Goal: Information Seeking & Learning: Learn about a topic

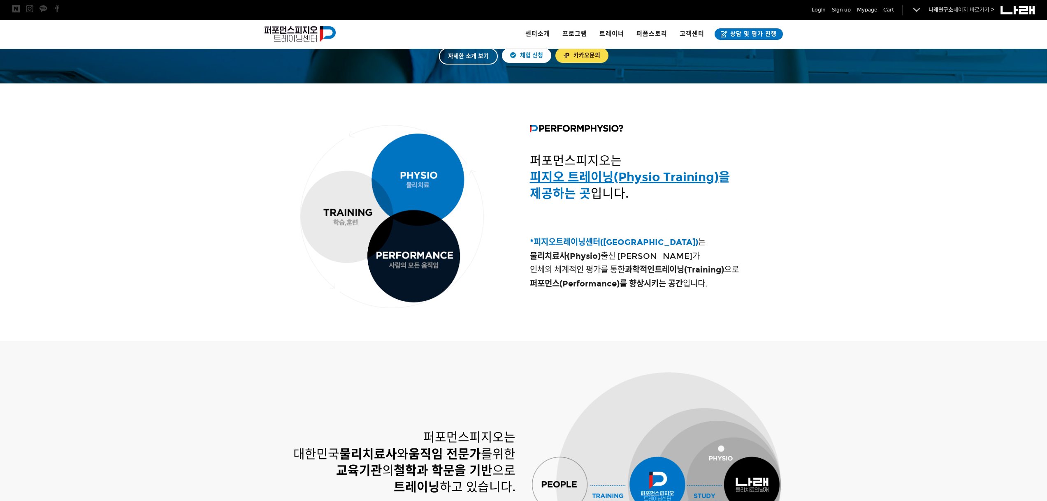
scroll to position [247, 0]
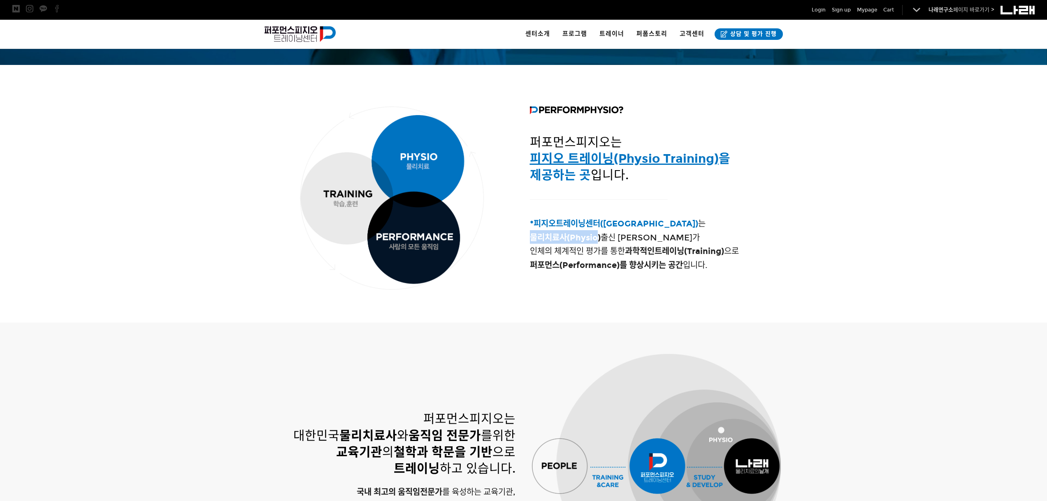
drag, startPoint x: 530, startPoint y: 238, endPoint x: 599, endPoint y: 235, distance: 68.7
click at [599, 235] on strong "물리치료사(Physio)" at bounding box center [565, 238] width 71 height 10
click at [632, 241] on span "물리치료사(Physio) 출신 트레이너가" at bounding box center [615, 238] width 170 height 10
drag, startPoint x: 604, startPoint y: 237, endPoint x: 651, endPoint y: 261, distance: 52.6
click at [651, 261] on h4 "*피지오트레이닝센터(Physio Training Center) 는 물리치료사(Physio) 출신 트레이너가 인체의 체계적인 평가를 통한 과학적…" at bounding box center [655, 243] width 251 height 55
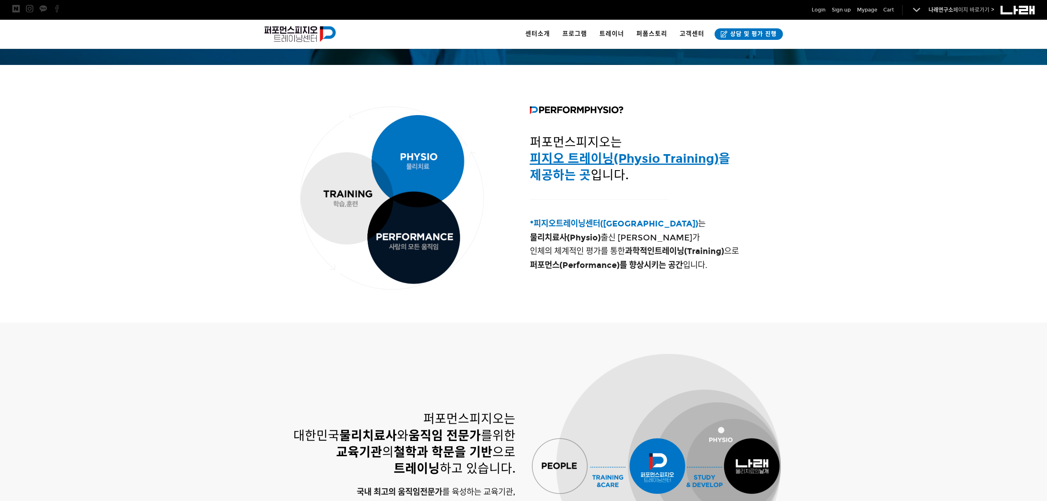
click at [683, 301] on div at bounding box center [523, 310] width 526 height 25
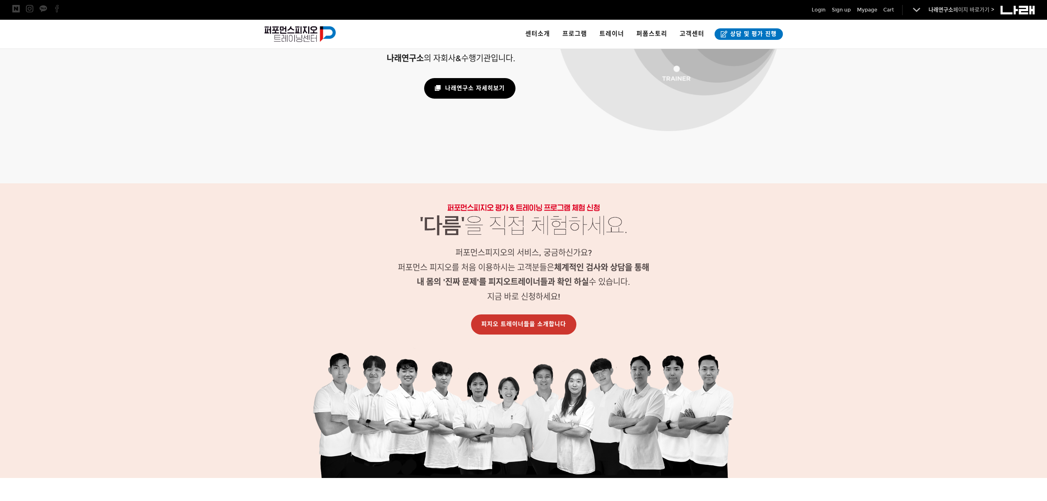
scroll to position [822, 0]
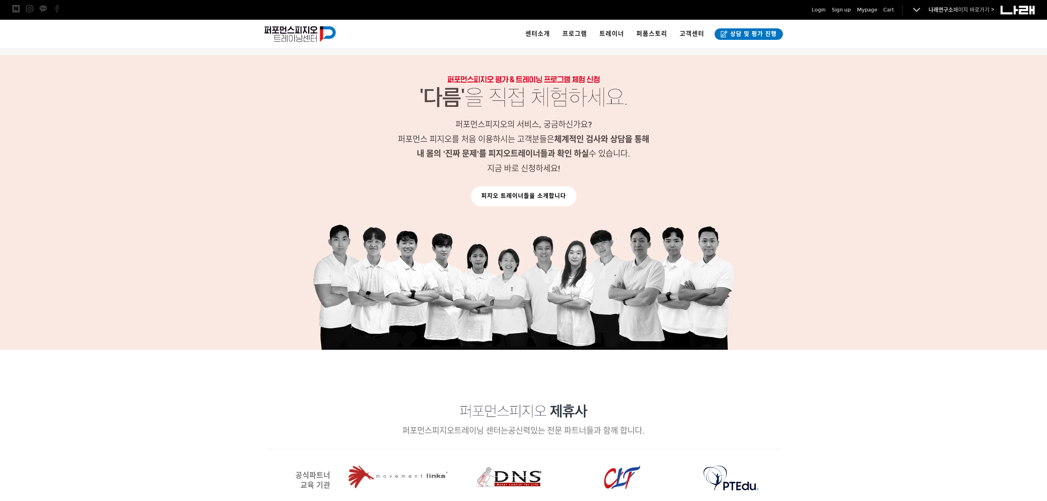
click at [530, 199] on link "피지오 트레이너들을 소개합니다" at bounding box center [523, 196] width 105 height 20
click at [533, 193] on link "피지오 트레이너들을 소개합니다" at bounding box center [523, 196] width 105 height 20
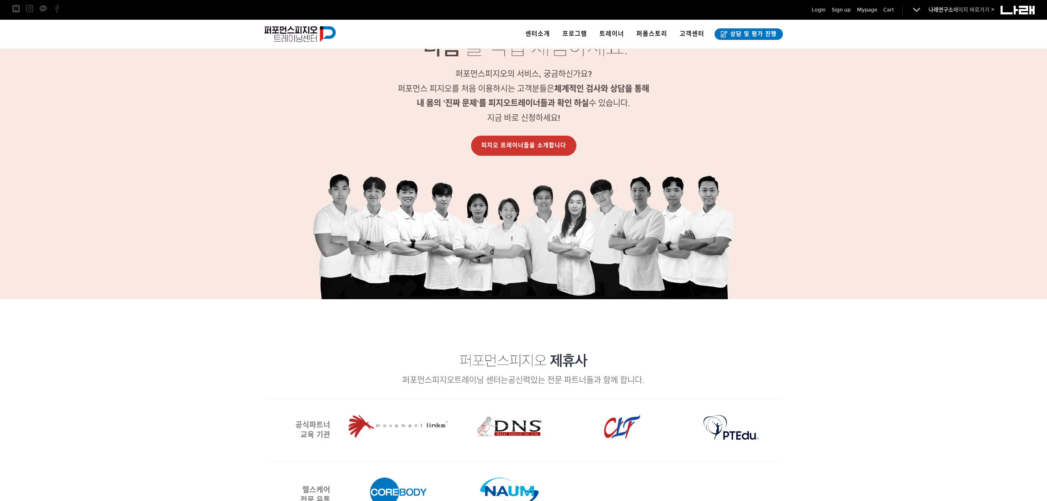
scroll to position [946, 0]
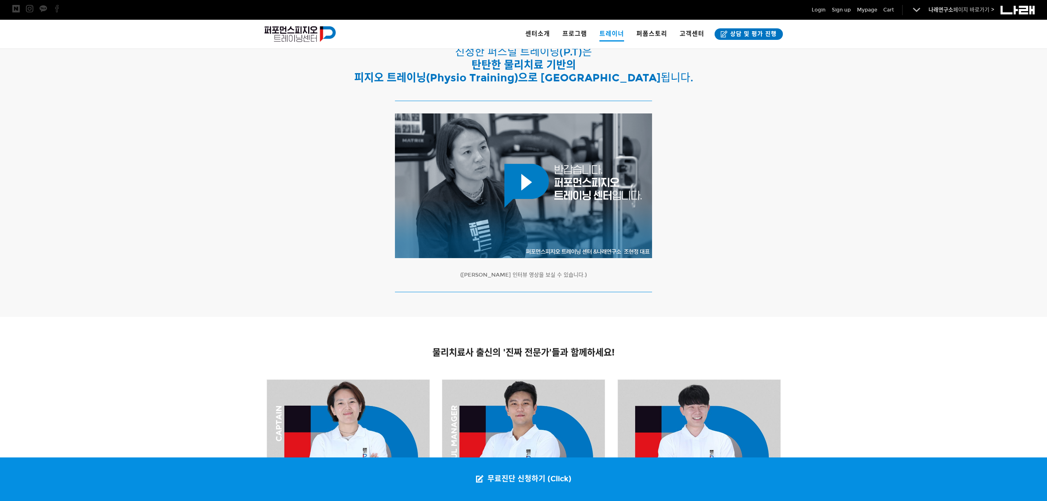
scroll to position [164, 0]
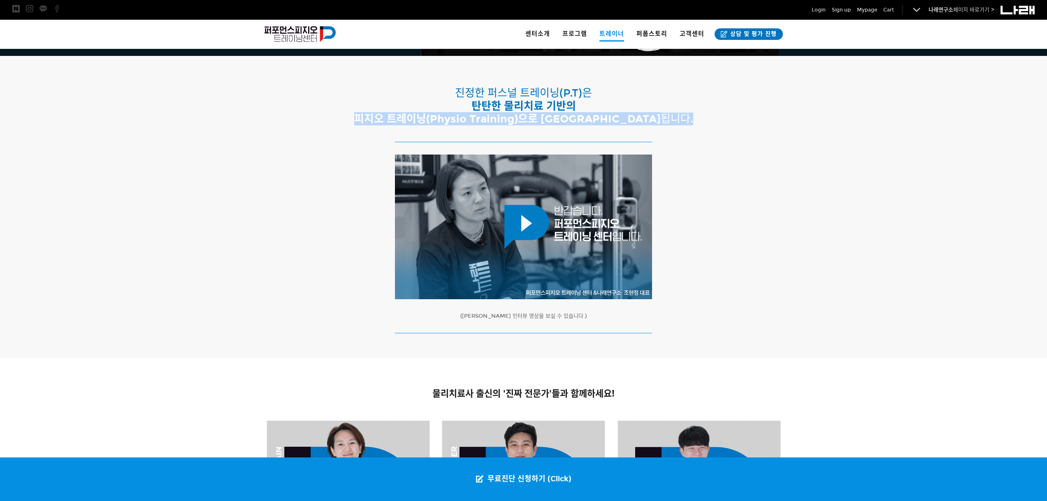
drag, startPoint x: 409, startPoint y: 118, endPoint x: 664, endPoint y: 115, distance: 254.6
click at [661, 115] on h2 "진정한 퍼스널 트레이닝(P.T)은 탄탄한 물리치료 기반의 피지오 트레이닝(Physio Training)으로 완성 됩니다." at bounding box center [523, 106] width 514 height 39
click at [776, 317] on p "(클릭하시면 인터뷰 영상을 보실 수 있습니다.)" at bounding box center [523, 316] width 514 height 9
click at [238, 352] on div at bounding box center [523, 247] width 1047 height 222
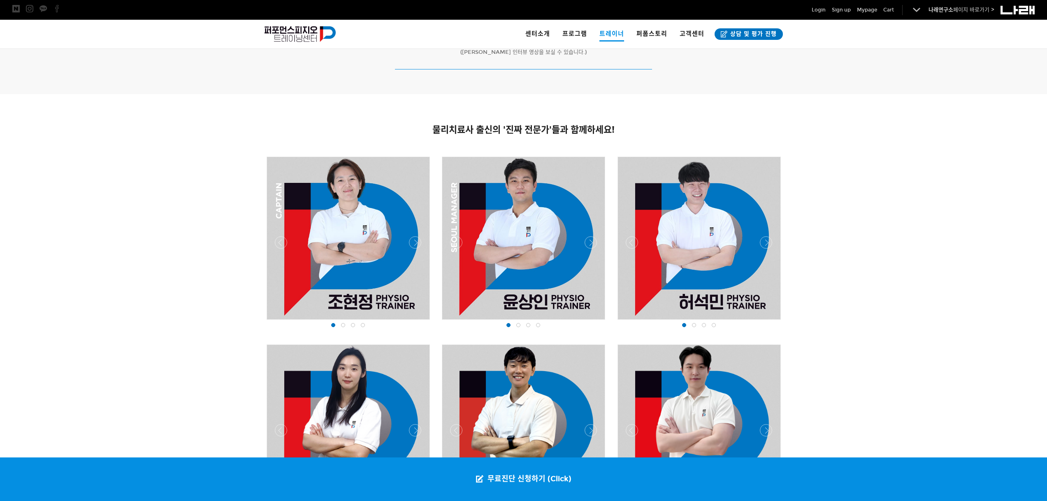
scroll to position [452, 0]
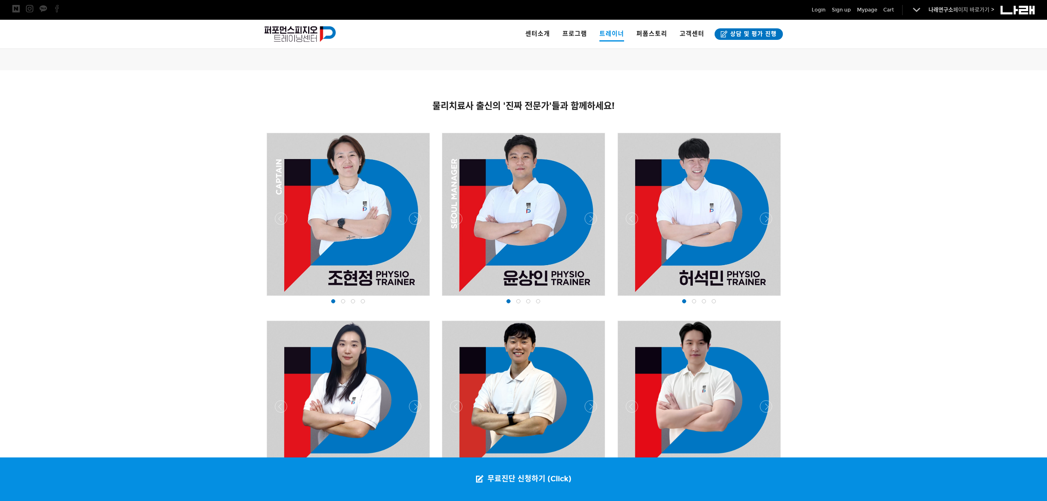
click at [342, 303] on span at bounding box center [343, 301] width 4 height 4
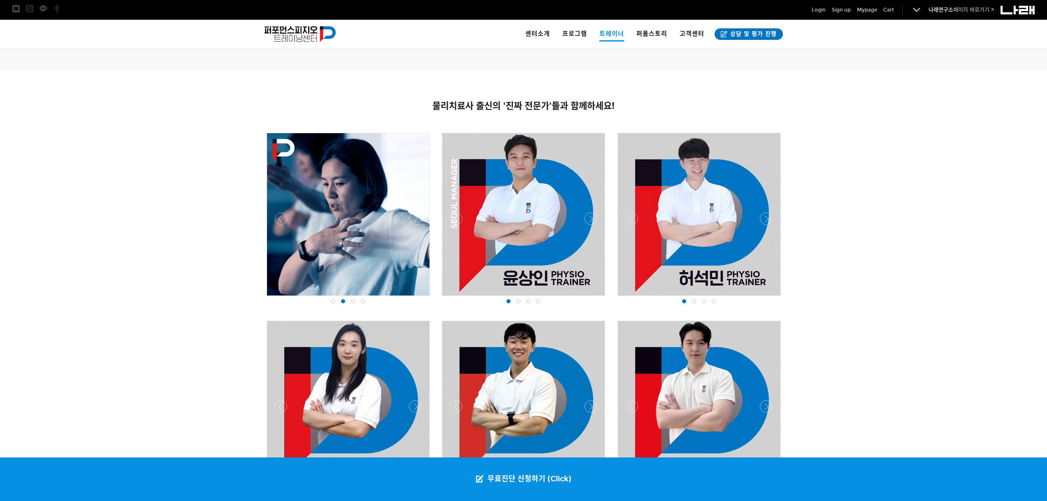
click at [355, 301] on div at bounding box center [353, 301] width 10 height 8
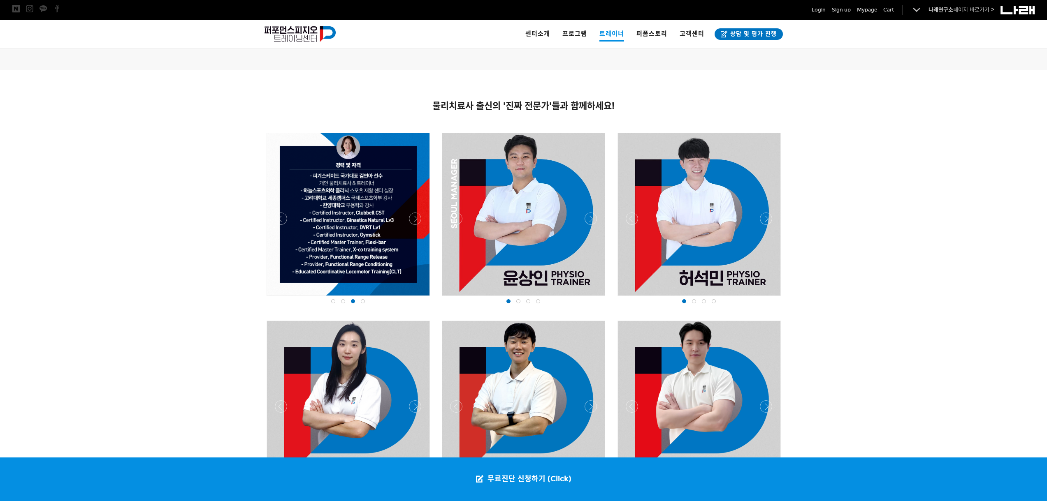
click at [364, 302] on span at bounding box center [363, 301] width 4 height 4
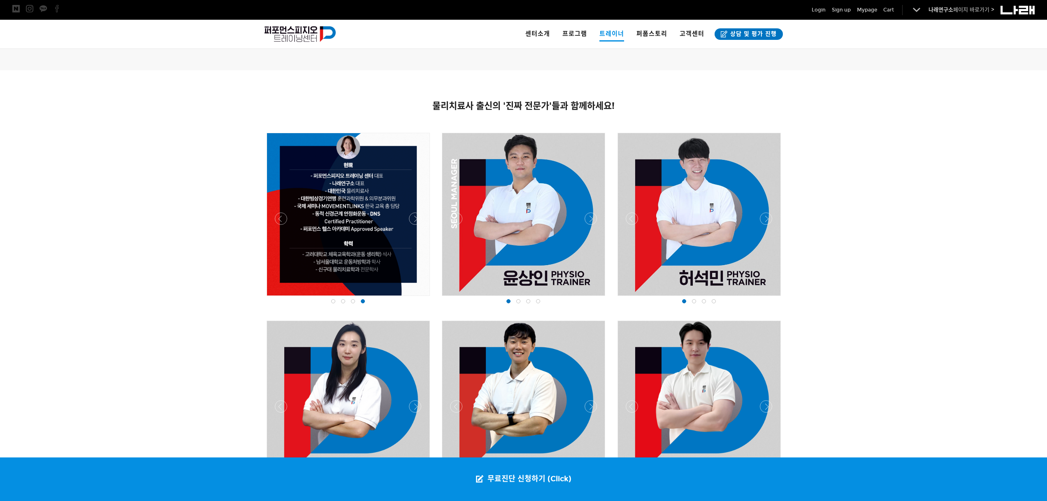
click at [593, 298] on div at bounding box center [523, 298] width 167 height 0
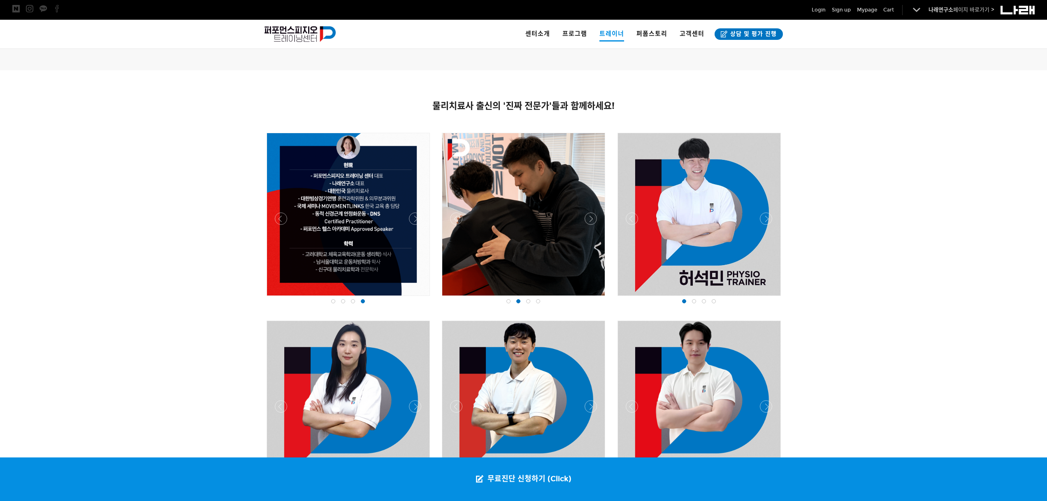
click at [593, 298] on div at bounding box center [523, 298] width 167 height 0
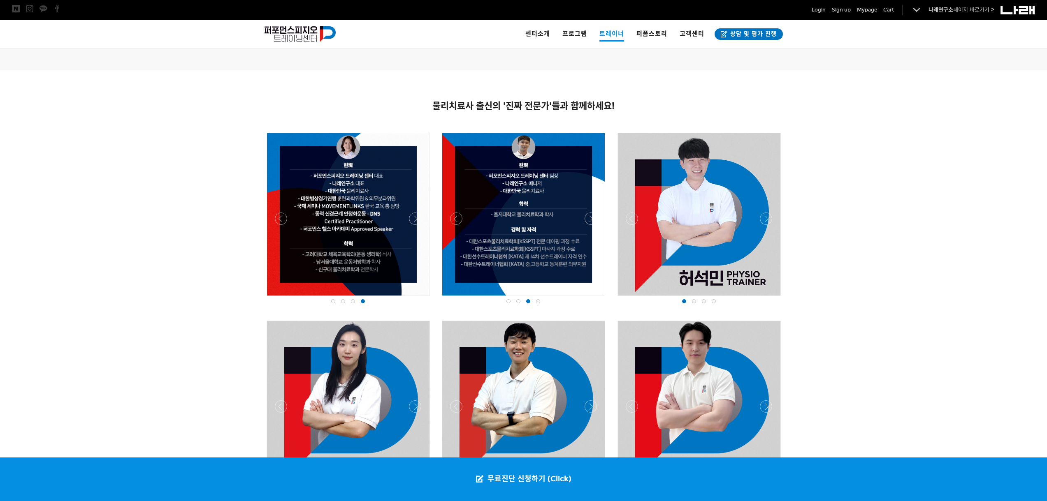
click at [593, 298] on div at bounding box center [523, 298] width 167 height 0
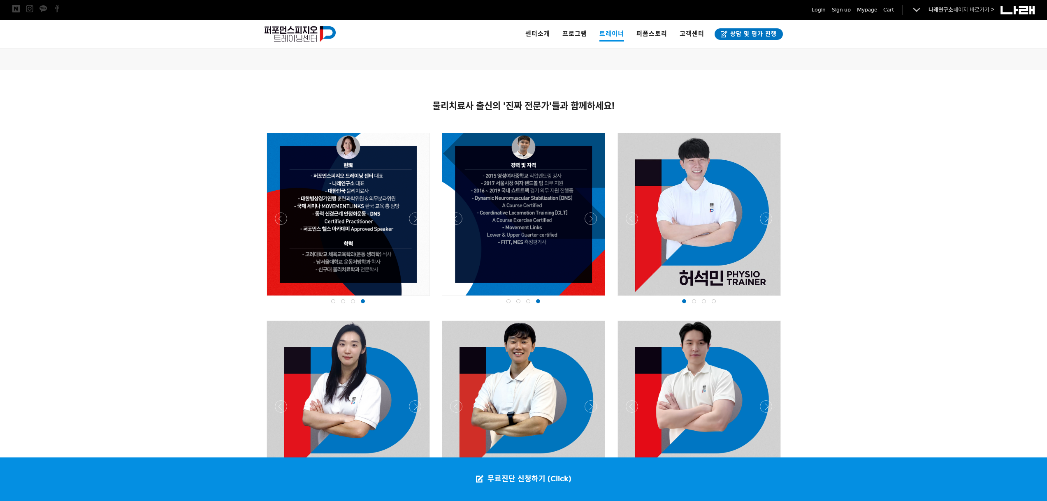
click at [456, 298] on div at bounding box center [523, 298] width 167 height 0
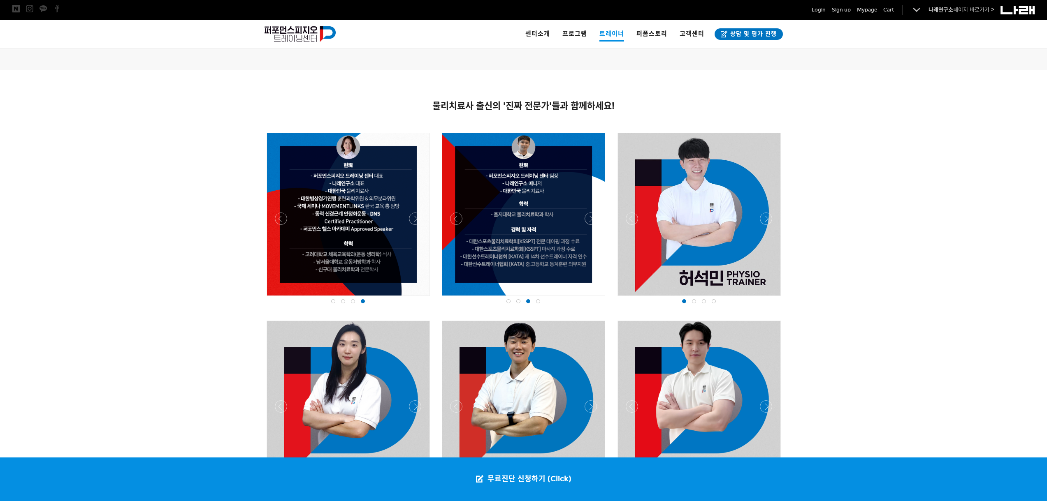
click at [456, 298] on div at bounding box center [523, 298] width 167 height 0
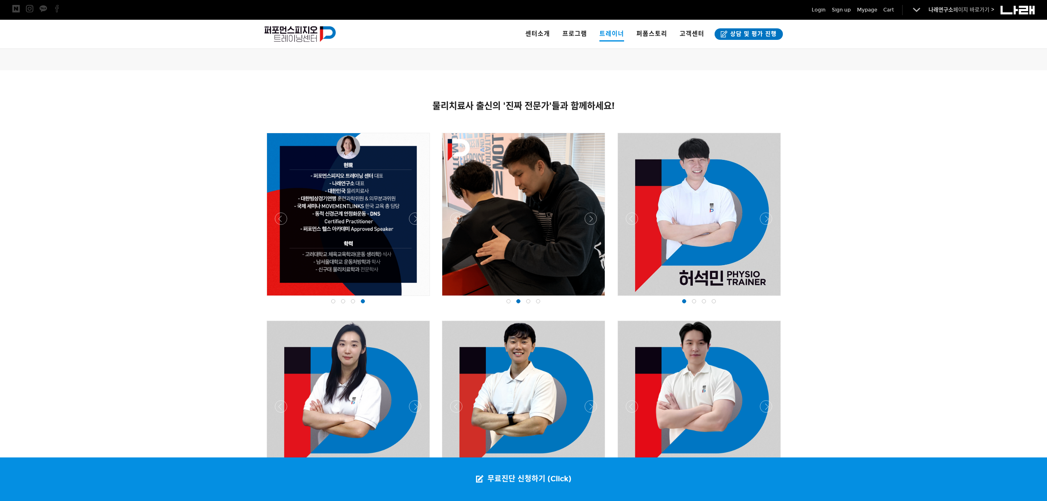
click at [765, 298] on div at bounding box center [698, 298] width 167 height 0
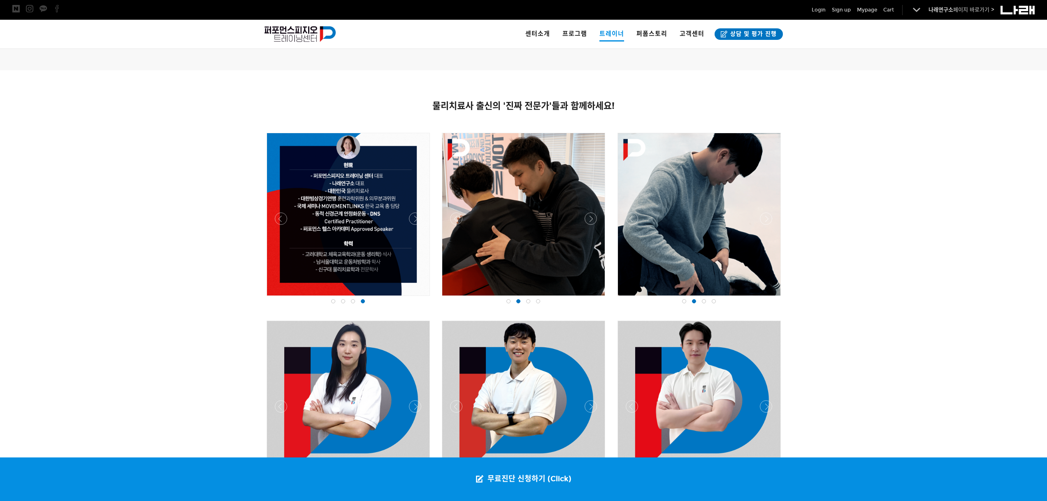
click at [765, 298] on div at bounding box center [698, 298] width 167 height 0
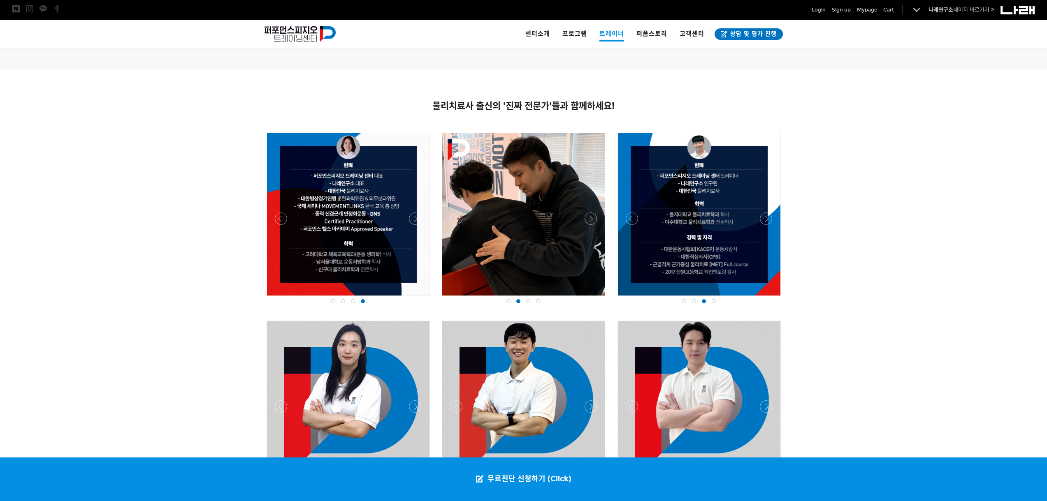
click at [769, 298] on div at bounding box center [698, 298] width 167 height 0
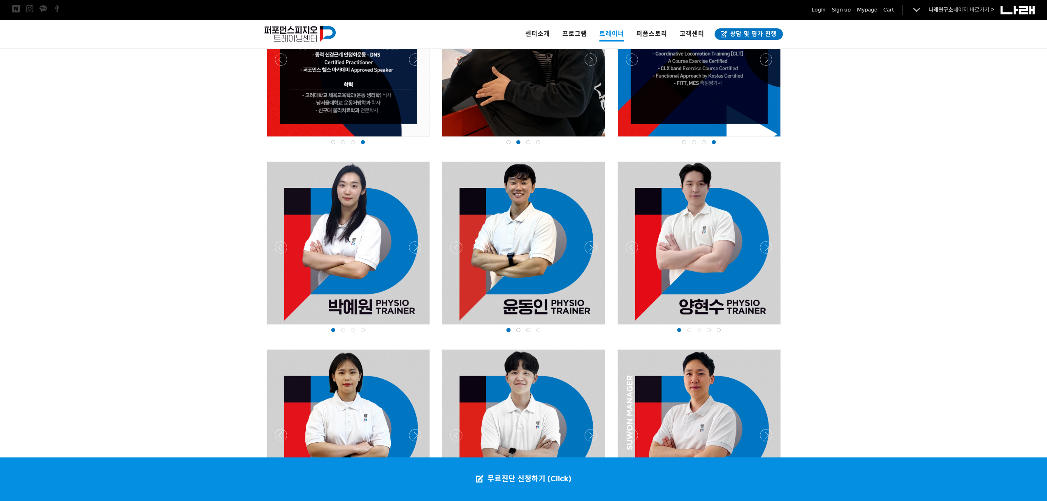
scroll to position [617, 0]
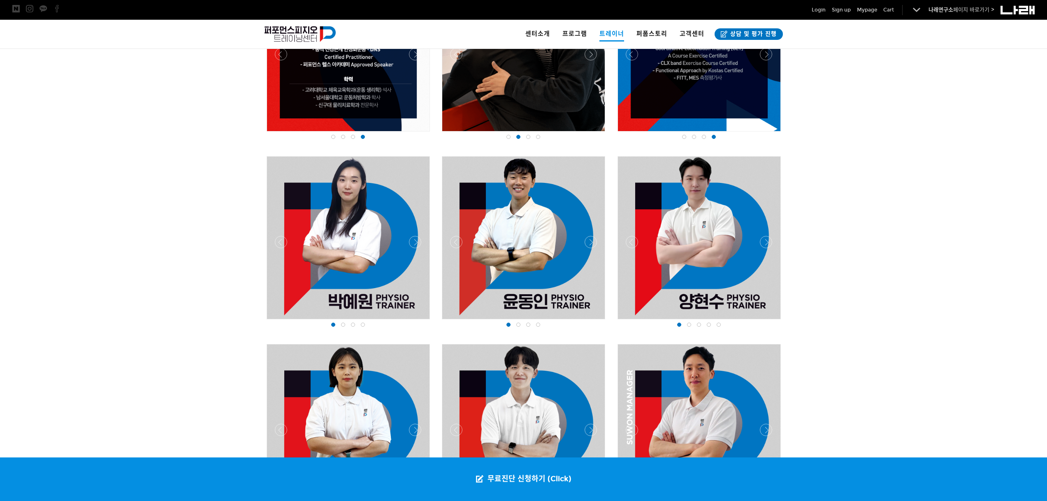
click at [418, 322] on div at bounding box center [347, 322] width 167 height 0
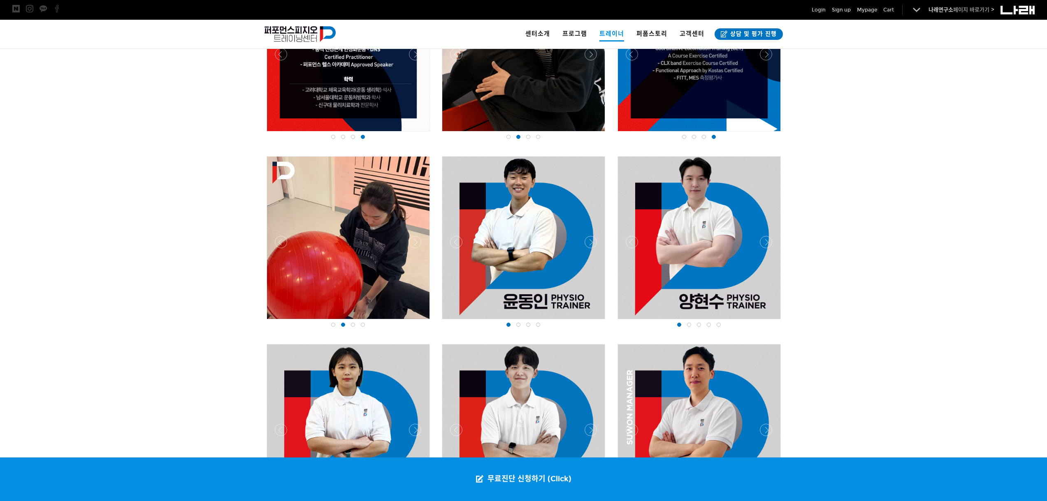
click at [416, 322] on div at bounding box center [347, 322] width 167 height 0
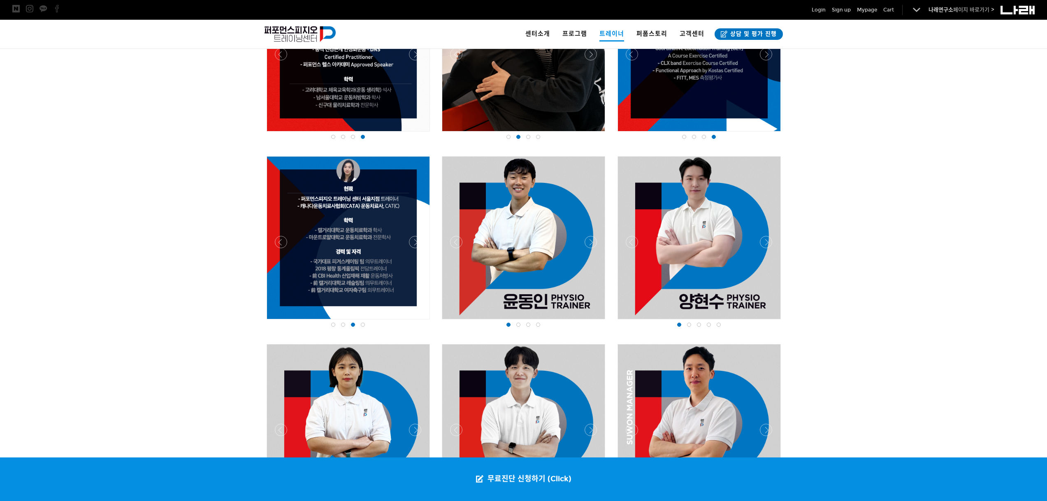
click at [416, 322] on div at bounding box center [347, 322] width 167 height 0
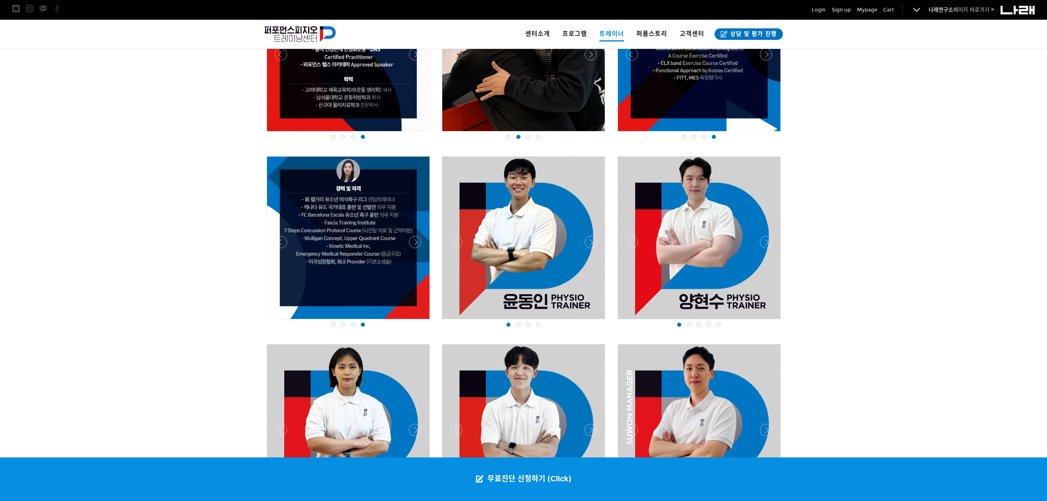
click at [595, 322] on div at bounding box center [523, 322] width 167 height 0
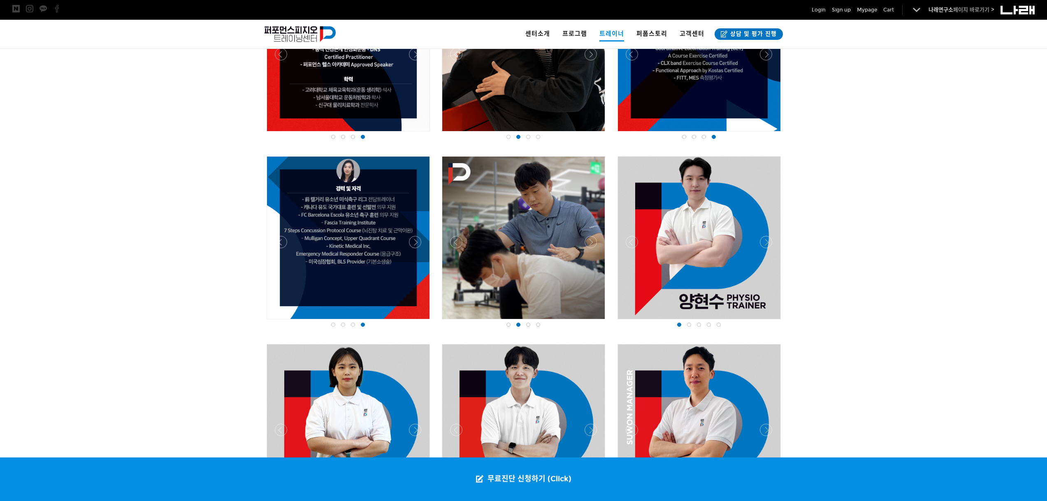
click at [595, 322] on div at bounding box center [523, 322] width 167 height 0
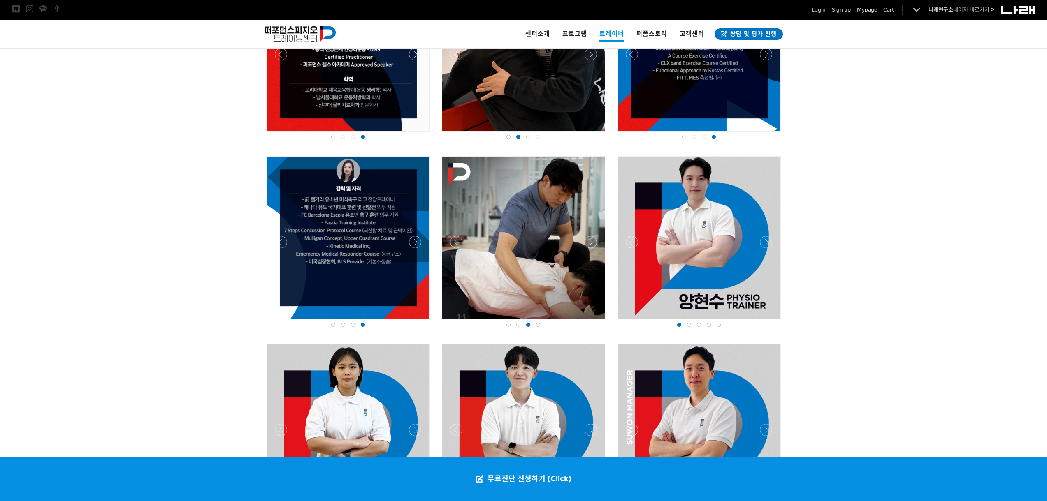
click at [595, 322] on div at bounding box center [523, 322] width 167 height 0
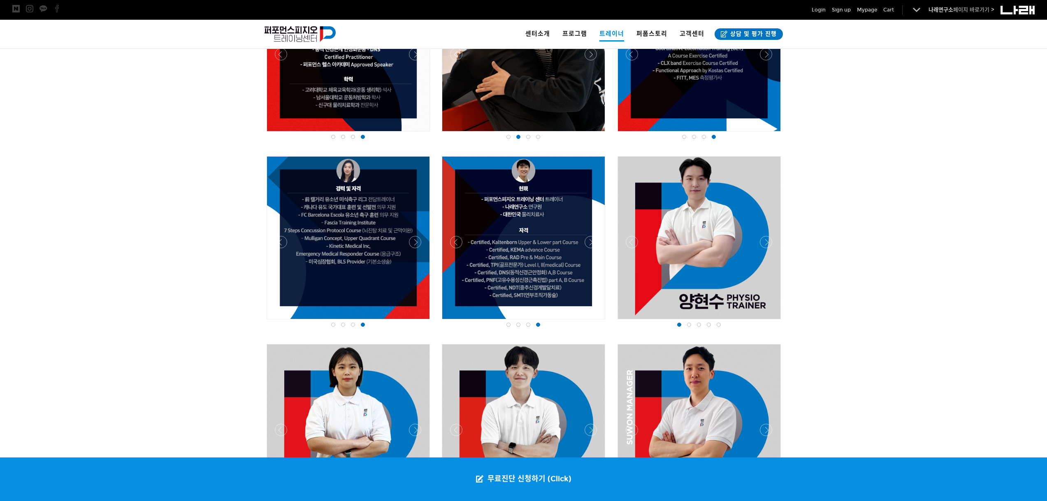
click at [765, 322] on div at bounding box center [698, 322] width 167 height 0
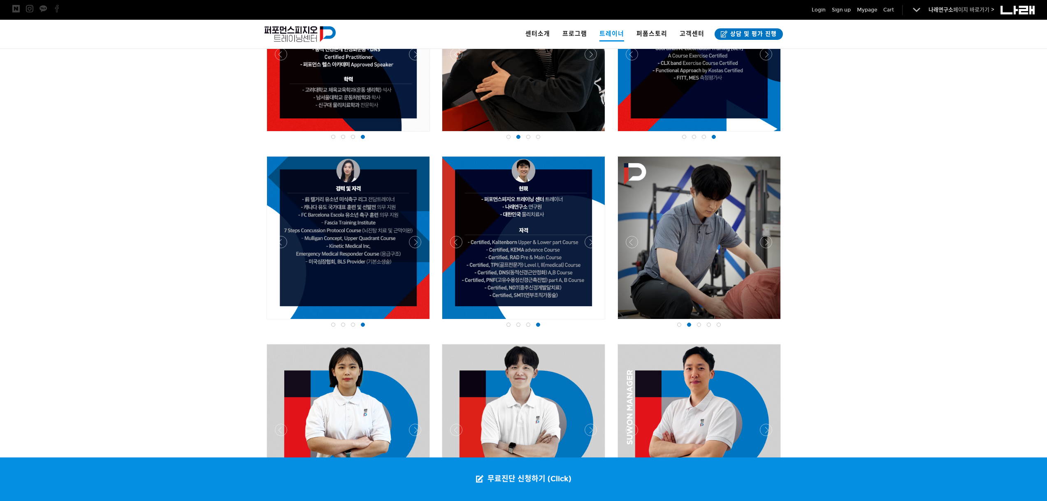
click at [764, 322] on div at bounding box center [698, 322] width 167 height 0
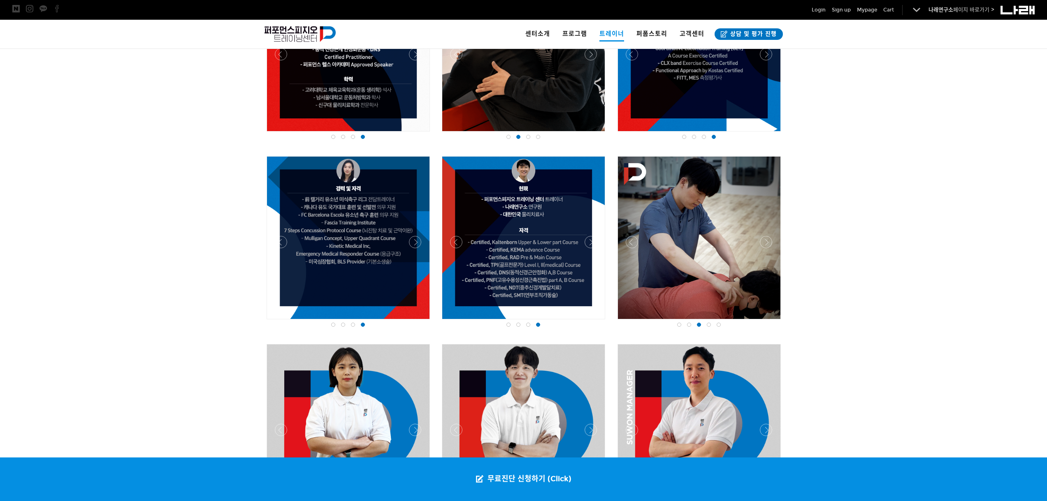
click at [764, 322] on div at bounding box center [698, 322] width 167 height 0
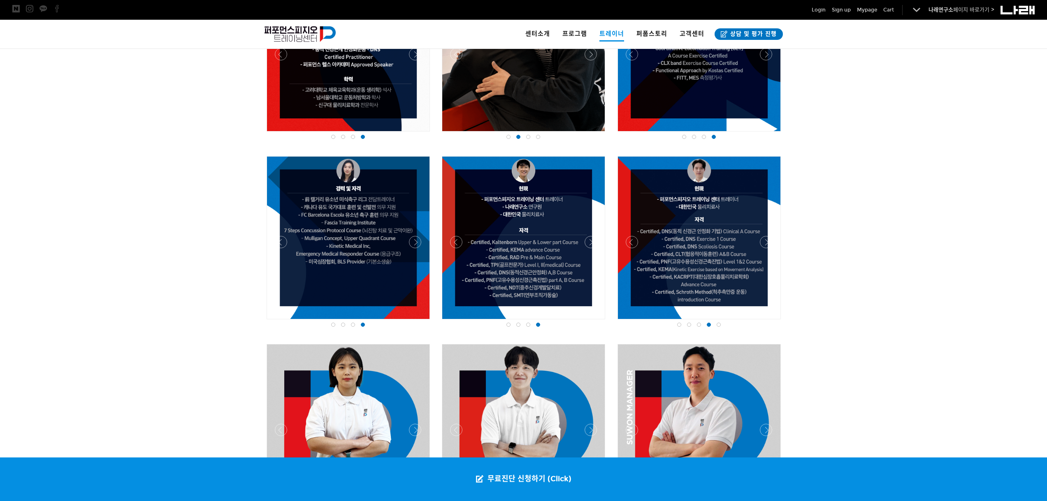
click at [767, 322] on div at bounding box center [698, 322] width 167 height 0
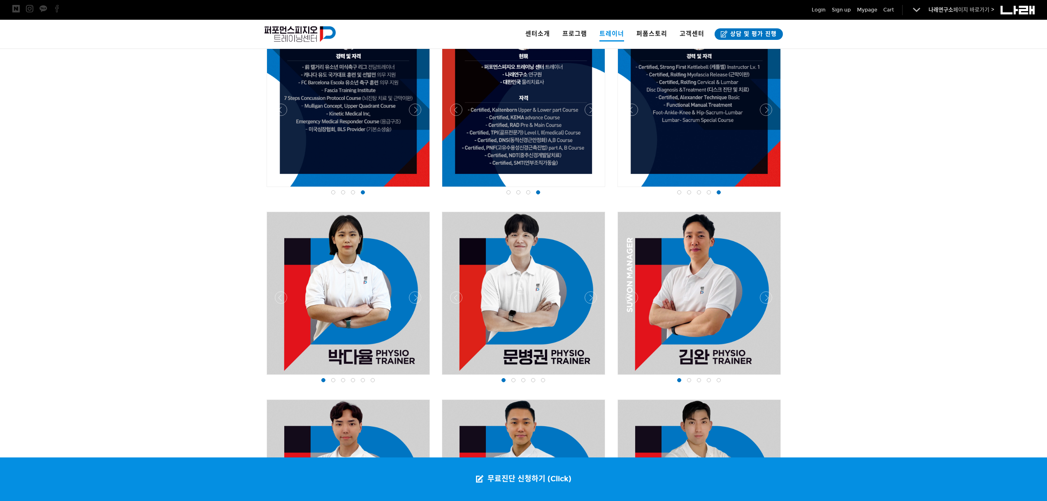
scroll to position [781, 0]
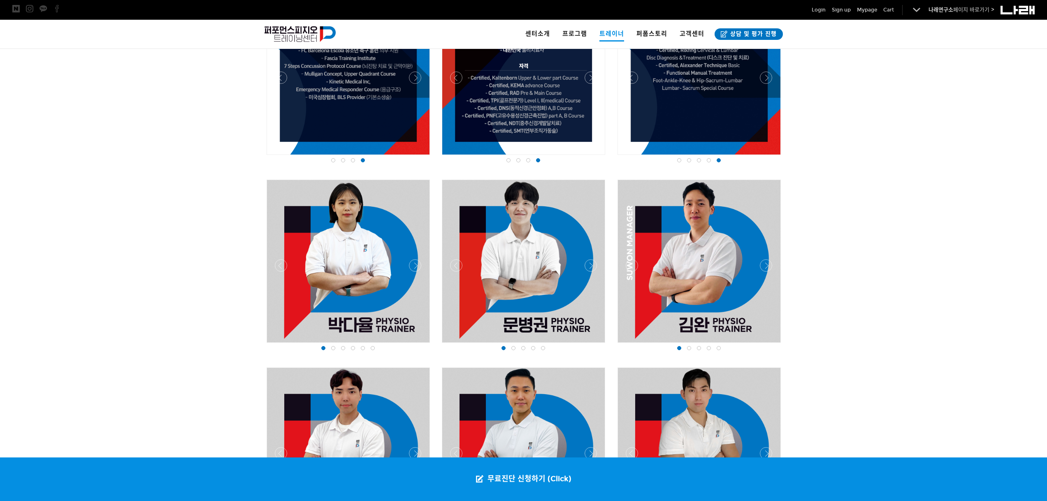
click at [420, 345] on div at bounding box center [347, 345] width 167 height 0
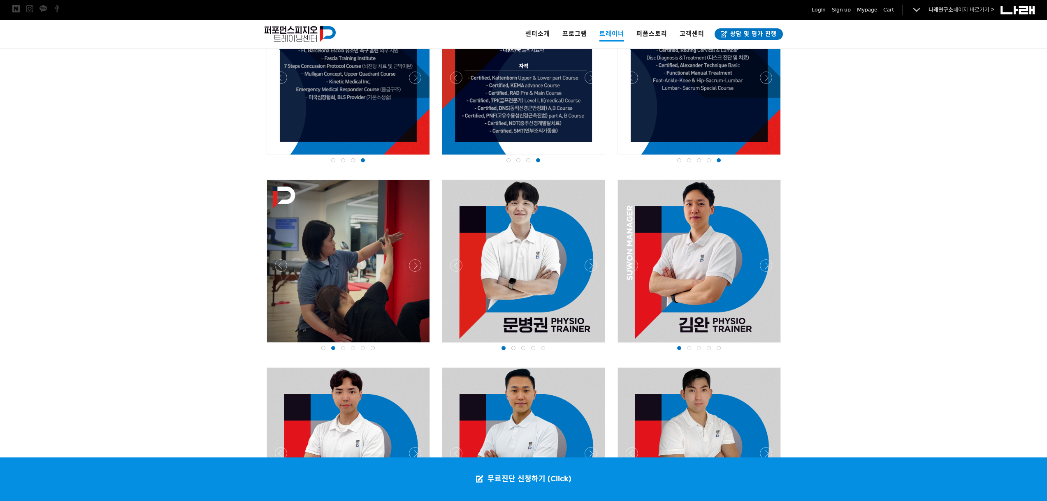
click at [420, 345] on div at bounding box center [347, 345] width 167 height 0
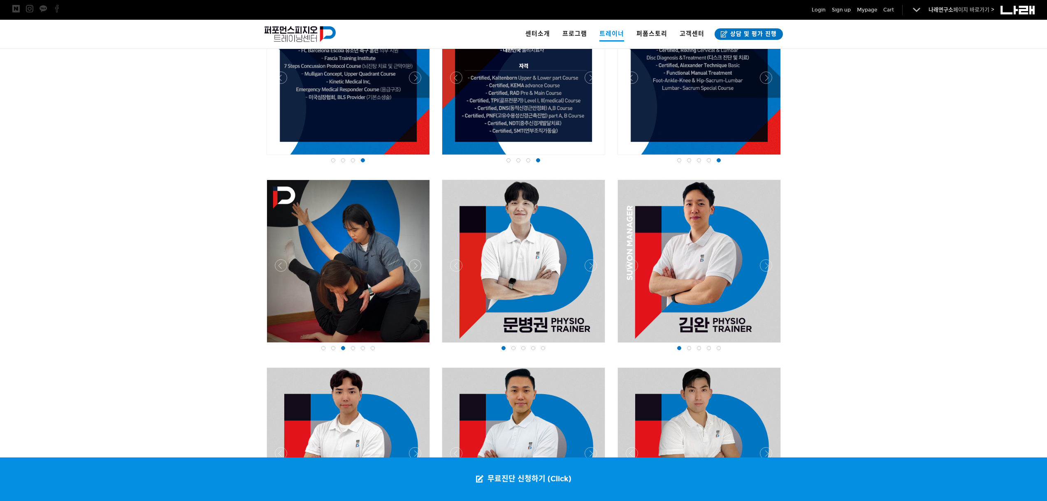
click at [420, 345] on div at bounding box center [347, 345] width 167 height 0
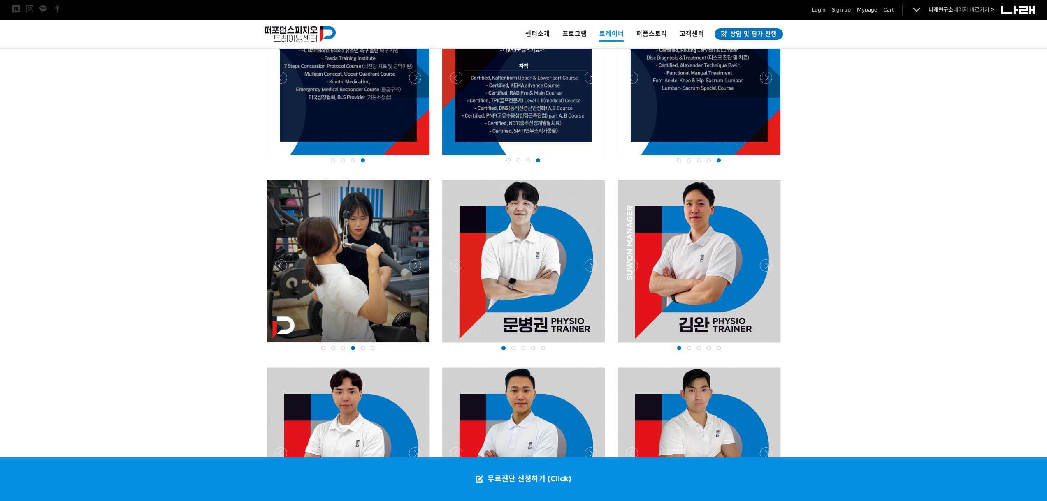
click at [420, 345] on div at bounding box center [347, 345] width 167 height 0
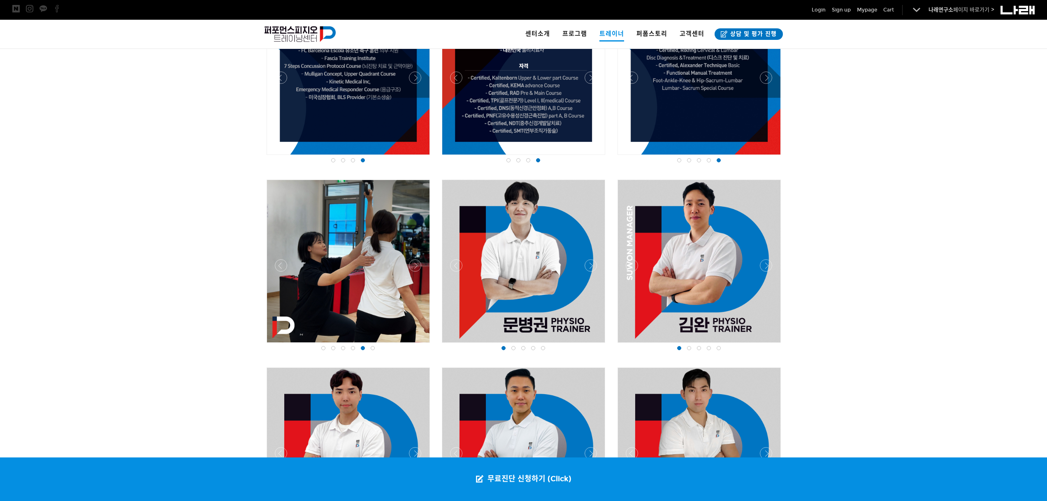
click at [420, 345] on div at bounding box center [347, 345] width 167 height 0
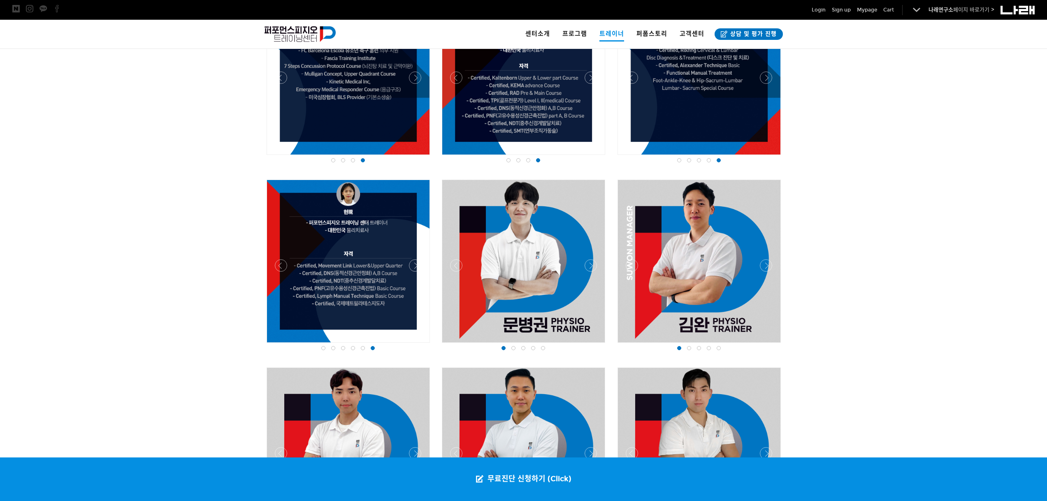
click at [591, 345] on div at bounding box center [523, 345] width 167 height 0
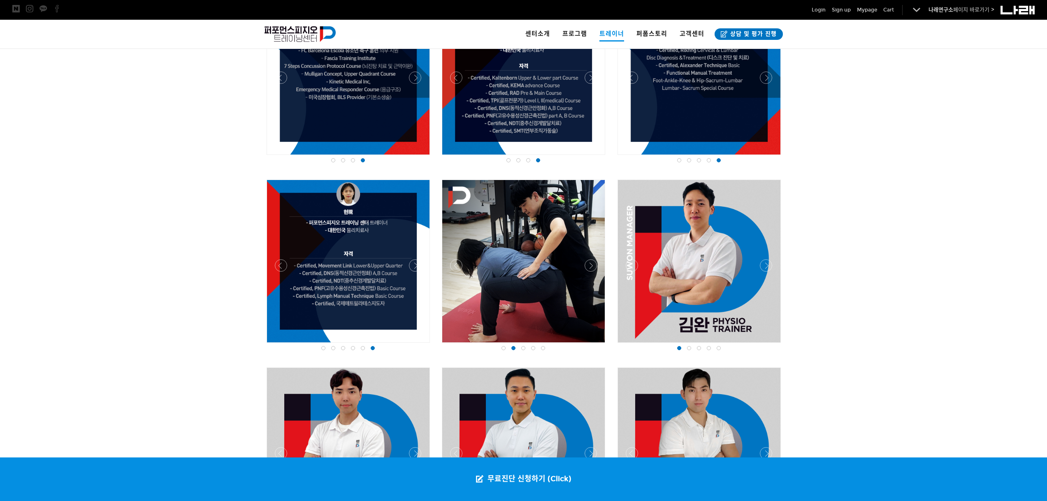
click at [591, 345] on div at bounding box center [523, 345] width 167 height 0
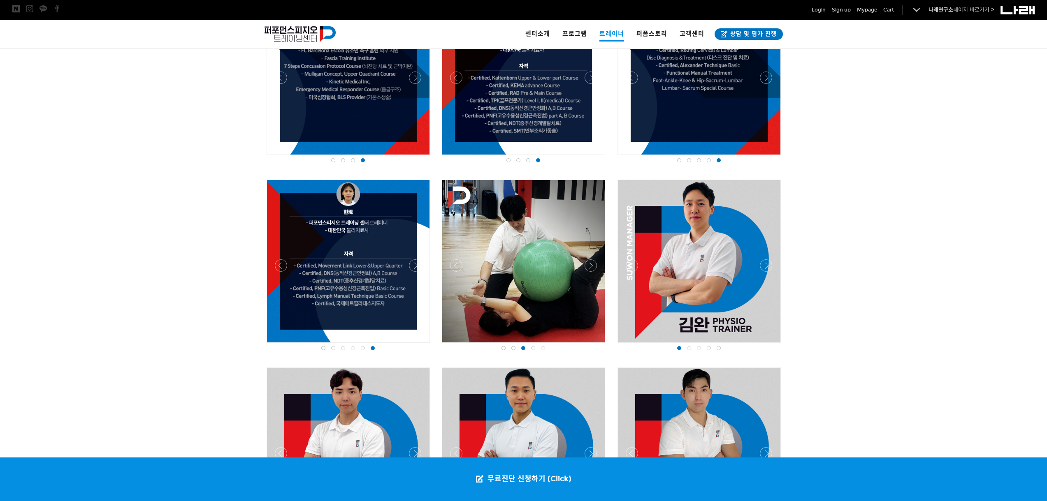
click at [591, 345] on div at bounding box center [523, 345] width 167 height 0
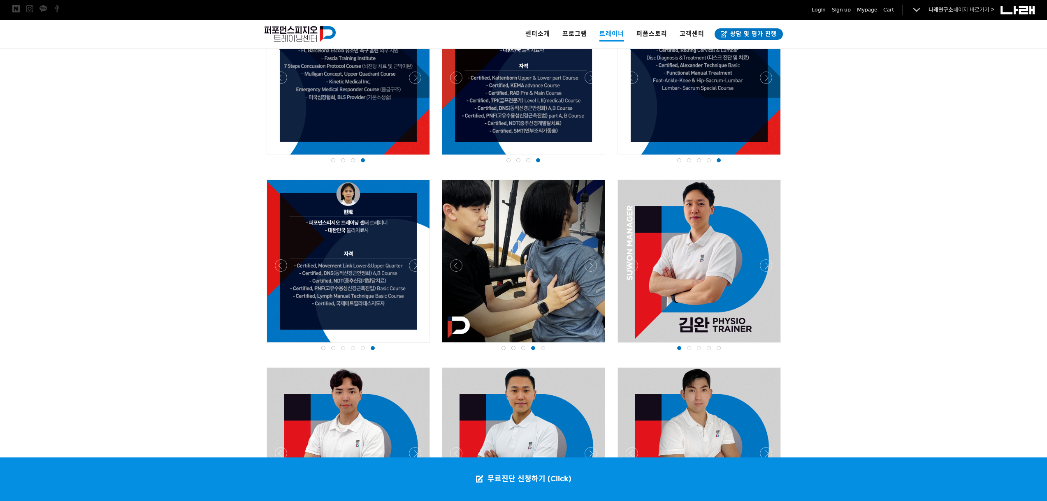
click at [591, 345] on div at bounding box center [523, 345] width 167 height 0
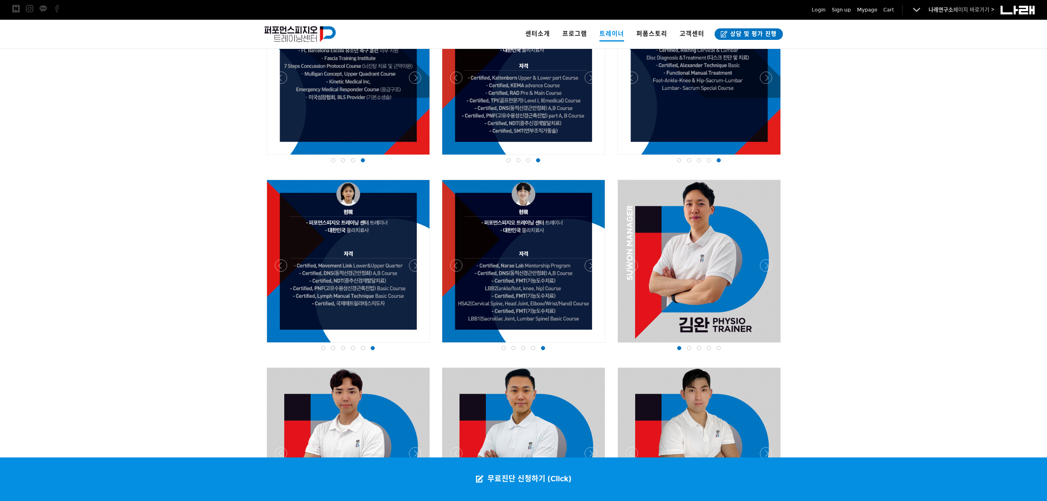
click at [591, 345] on div at bounding box center [523, 345] width 167 height 0
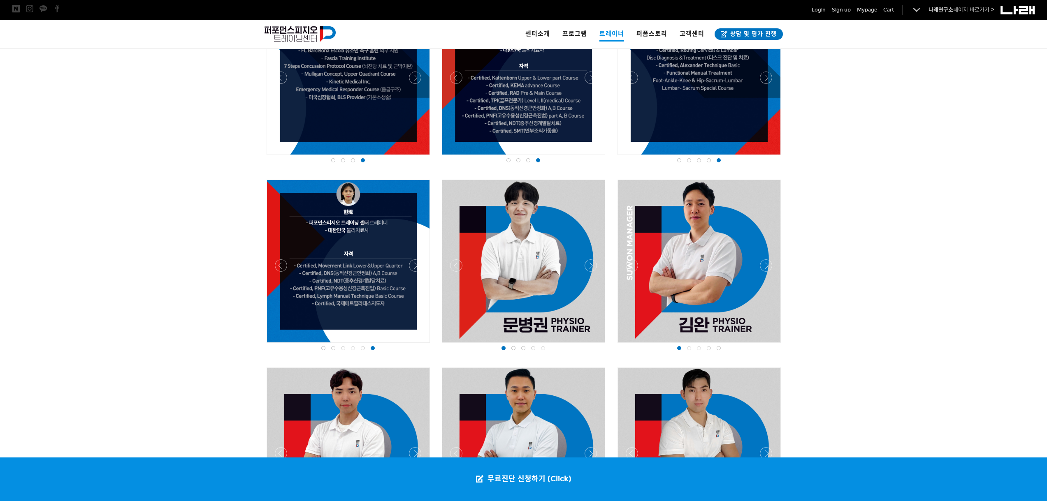
click at [591, 345] on div at bounding box center [523, 345] width 167 height 0
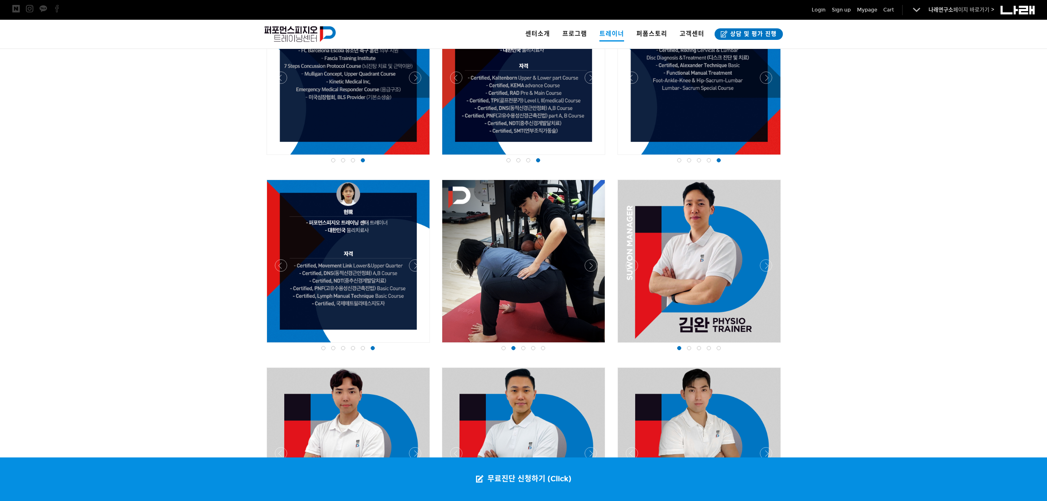
click at [766, 345] on div at bounding box center [698, 345] width 167 height 0
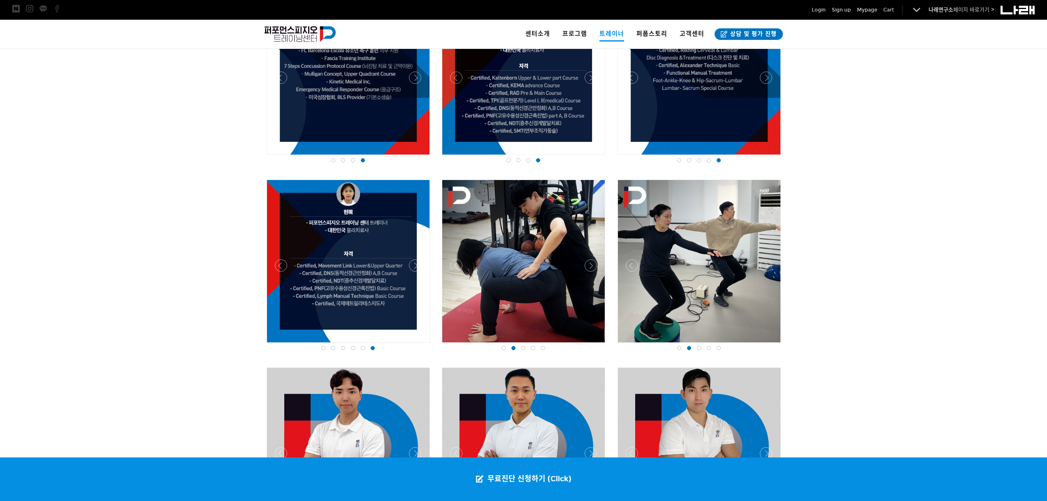
click at [762, 345] on div at bounding box center [698, 345] width 167 height 0
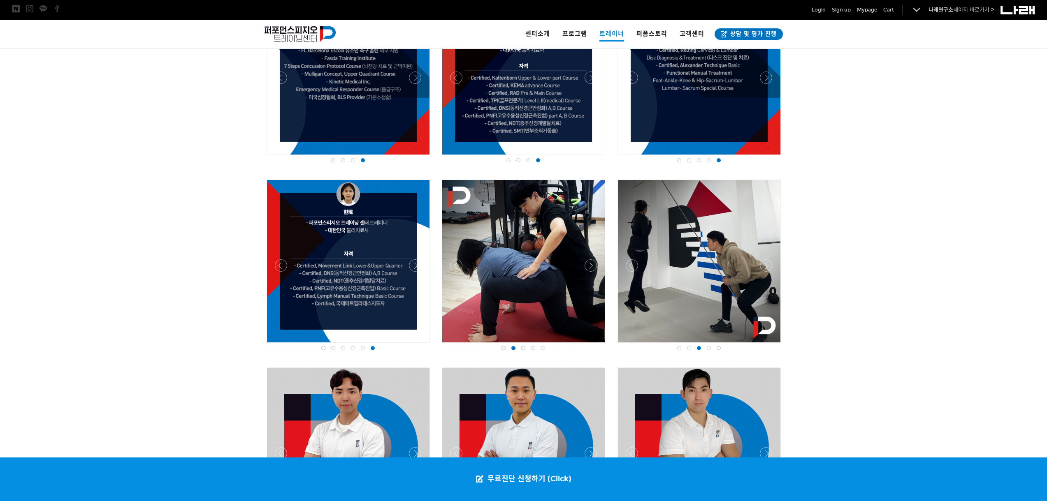
click at [762, 345] on div at bounding box center [698, 345] width 167 height 0
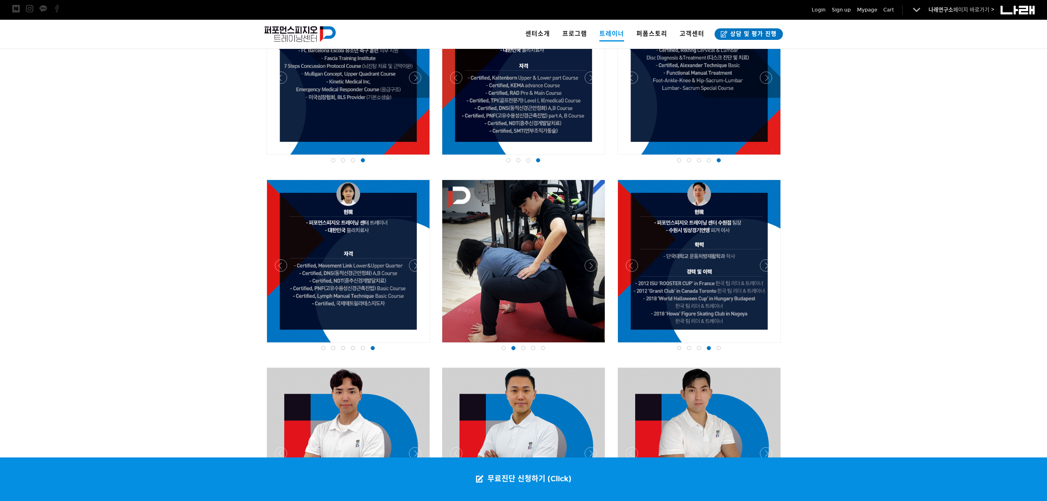
click at [764, 345] on div at bounding box center [698, 345] width 167 height 0
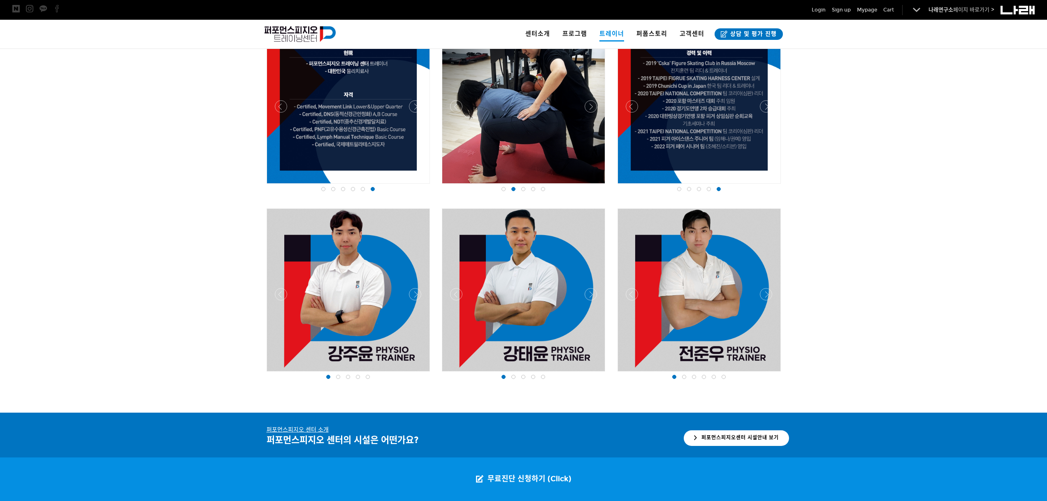
scroll to position [977, 0]
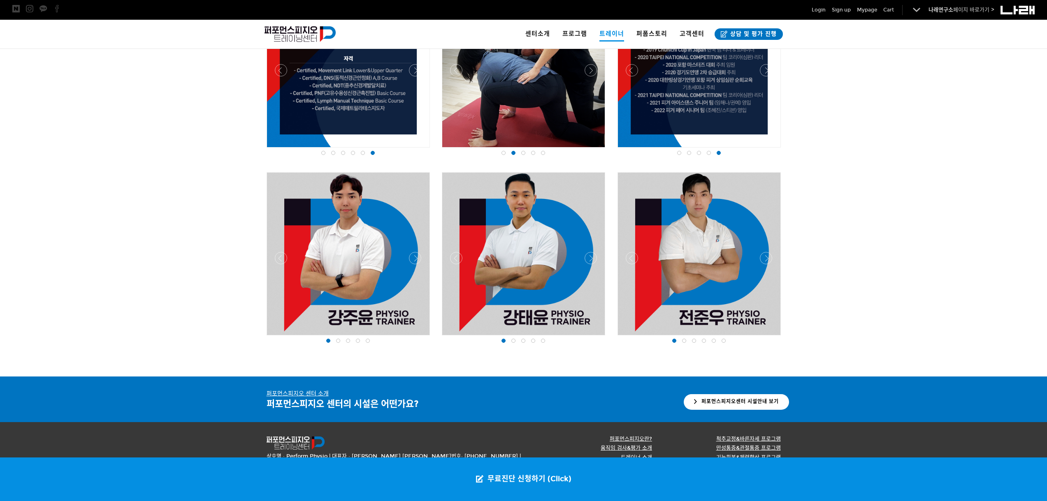
click at [417, 338] on div at bounding box center [347, 338] width 167 height 0
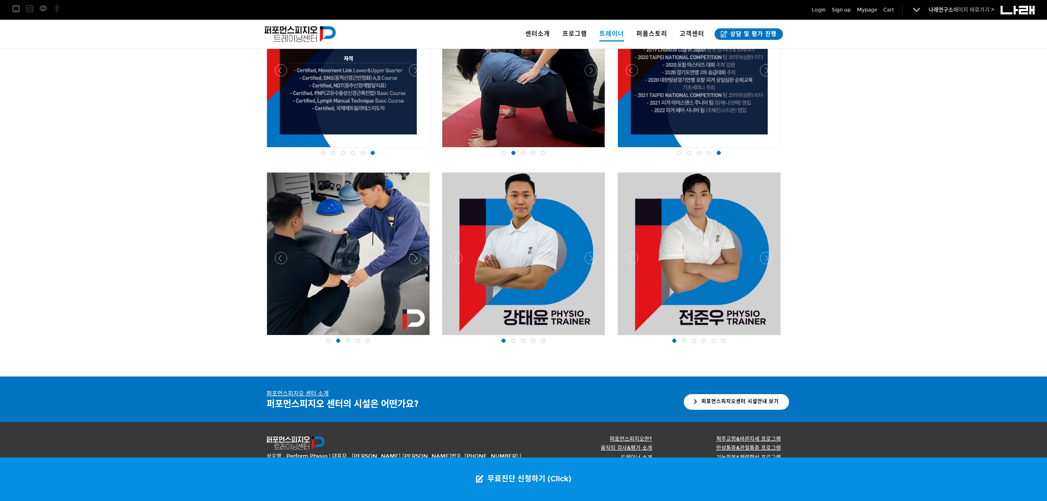
click at [417, 338] on div at bounding box center [347, 338] width 167 height 0
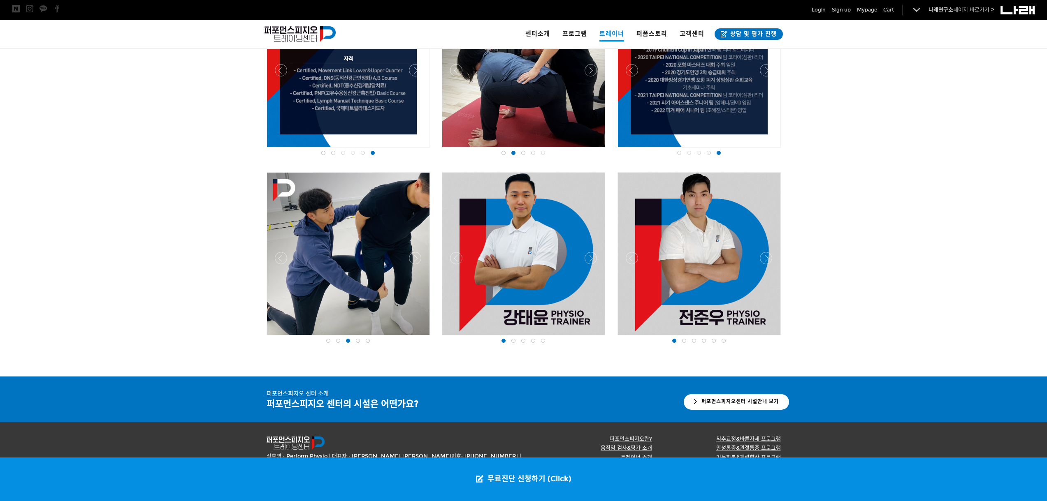
click at [417, 338] on div at bounding box center [347, 338] width 167 height 0
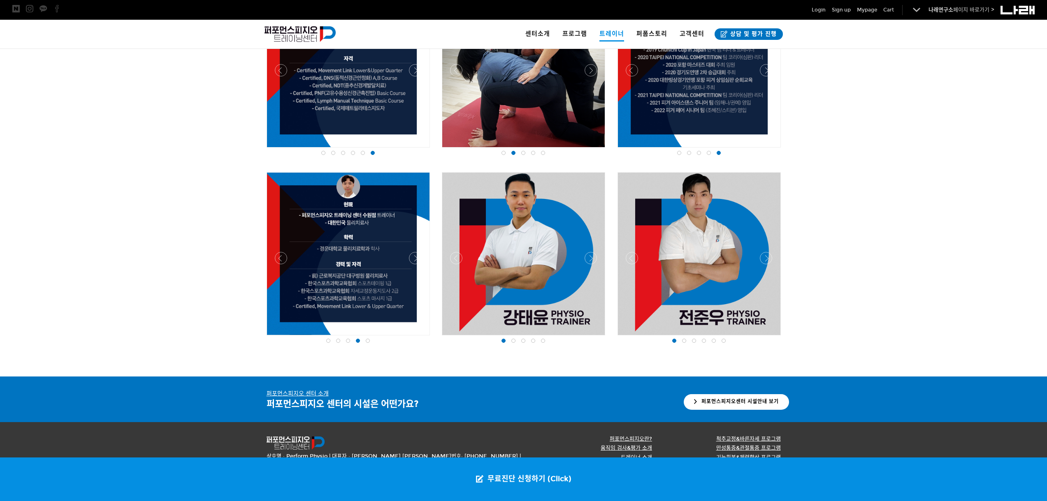
click at [417, 338] on div at bounding box center [347, 338] width 167 height 0
click at [591, 338] on div at bounding box center [523, 338] width 167 height 0
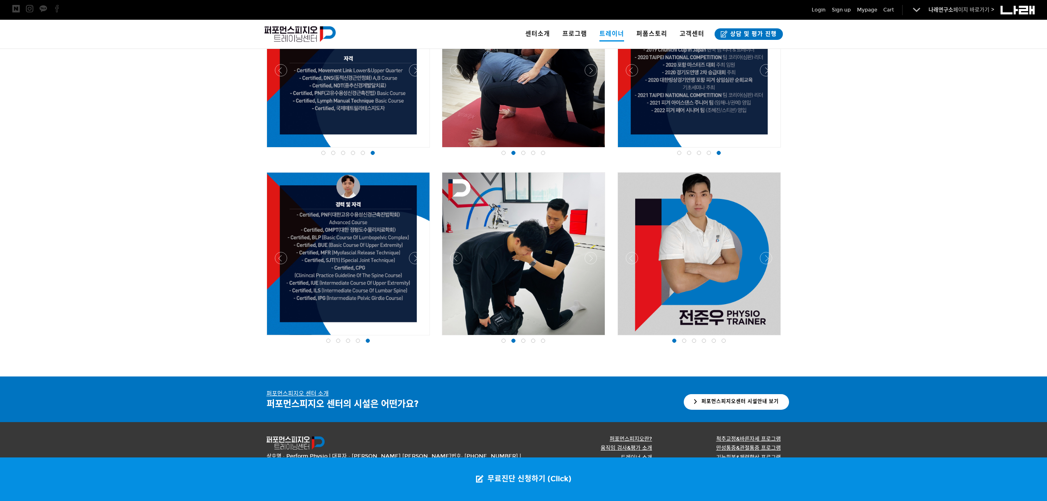
click at [591, 338] on div at bounding box center [523, 338] width 167 height 0
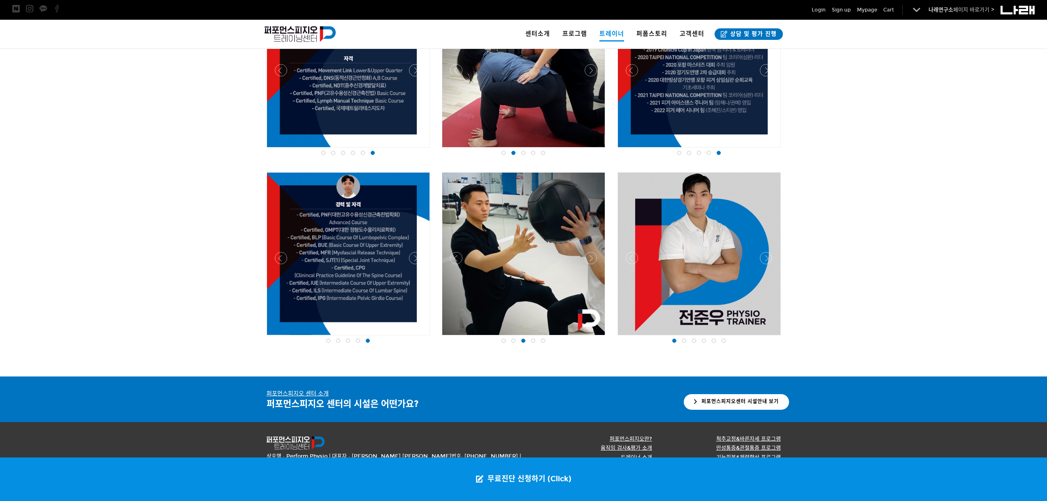
click at [591, 338] on div at bounding box center [523, 338] width 167 height 0
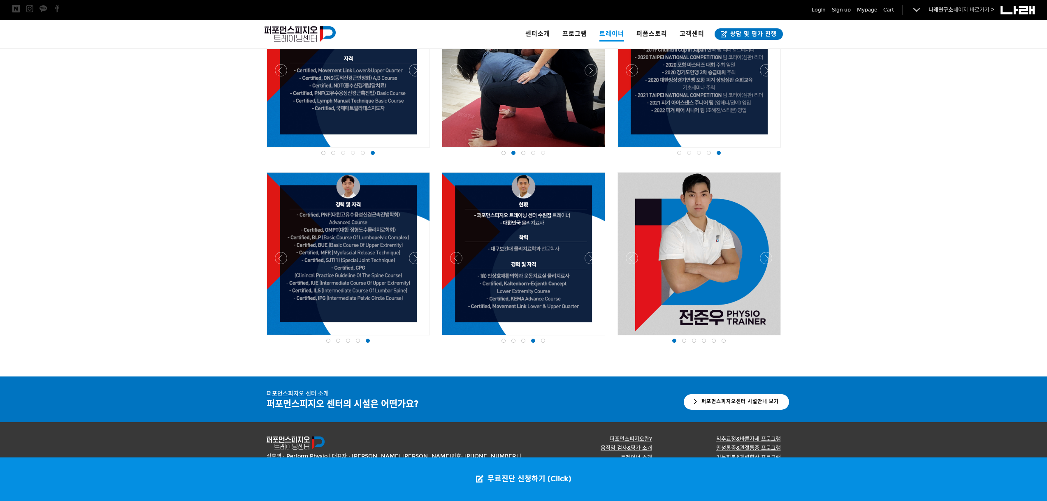
click at [591, 338] on div at bounding box center [523, 338] width 167 height 0
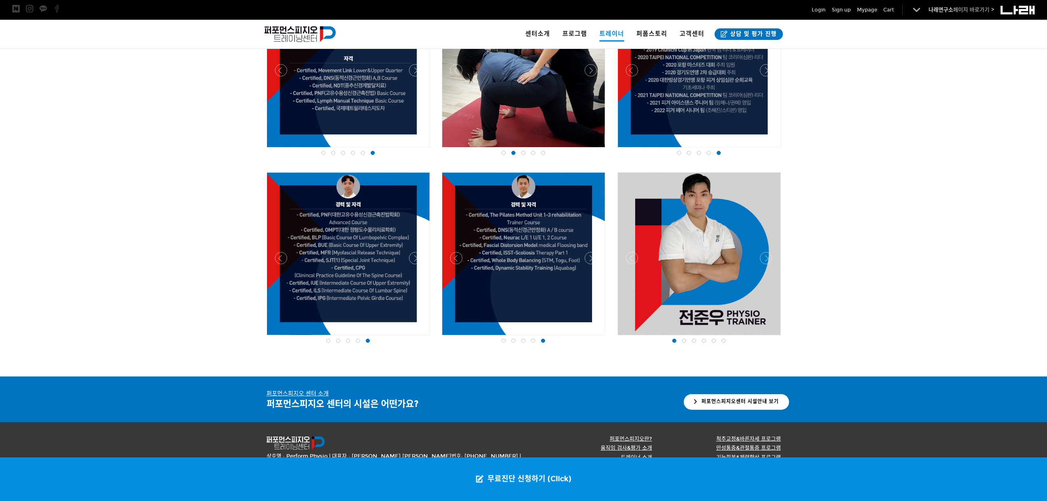
click at [770, 338] on div at bounding box center [698, 338] width 167 height 0
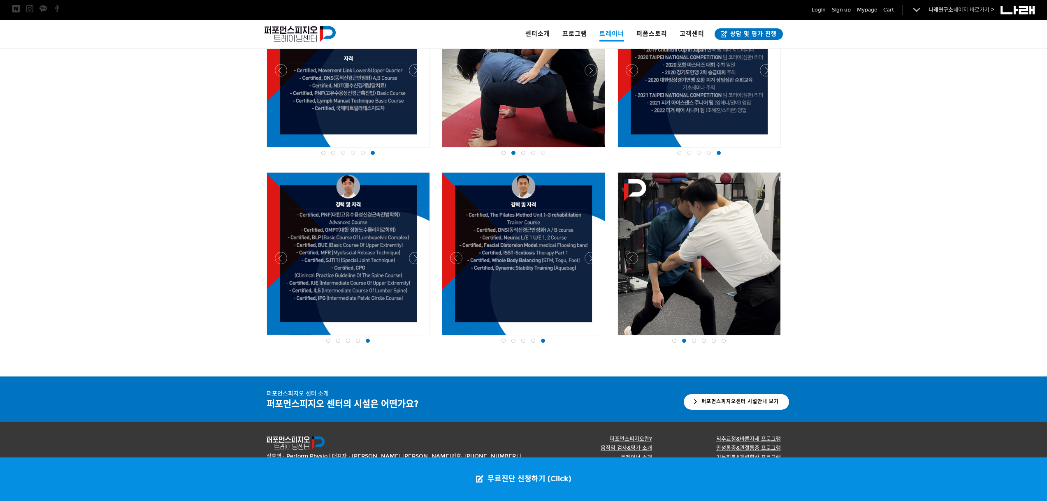
click at [770, 338] on div at bounding box center [698, 338] width 167 height 0
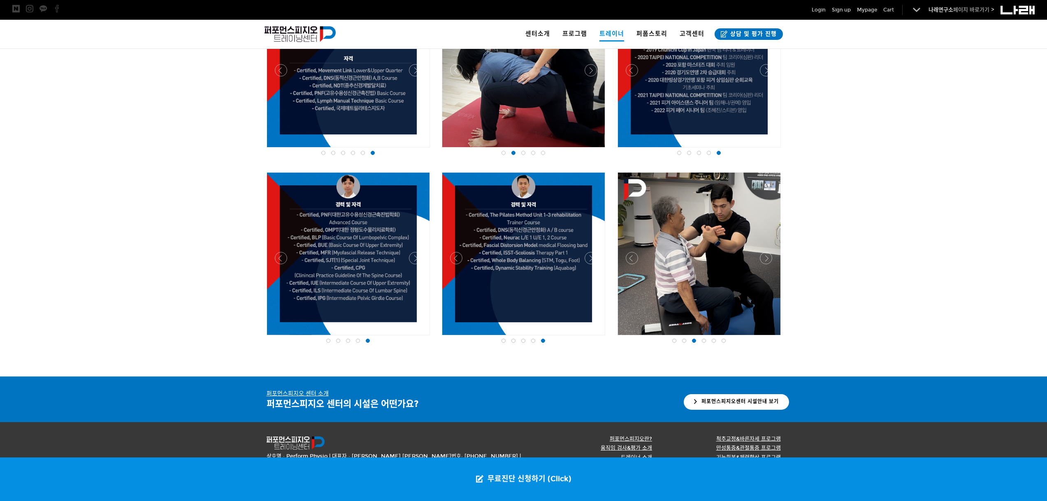
click at [770, 338] on div at bounding box center [698, 338] width 167 height 0
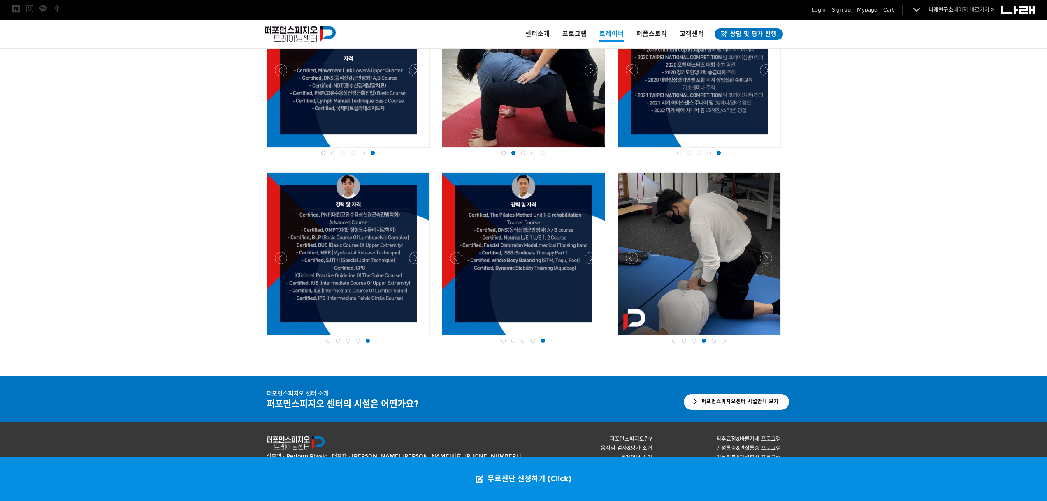
click at [770, 338] on div at bounding box center [698, 338] width 167 height 0
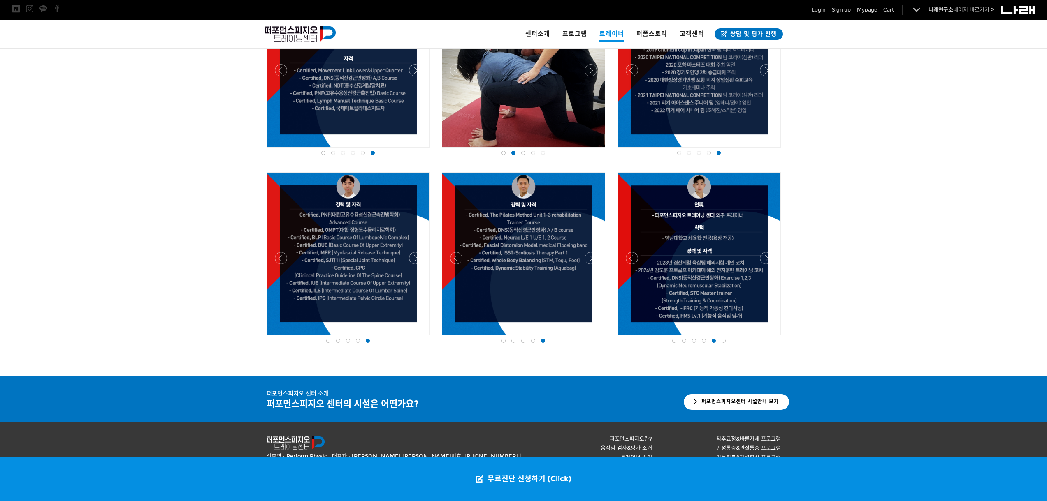
click at [765, 338] on div at bounding box center [698, 338] width 167 height 0
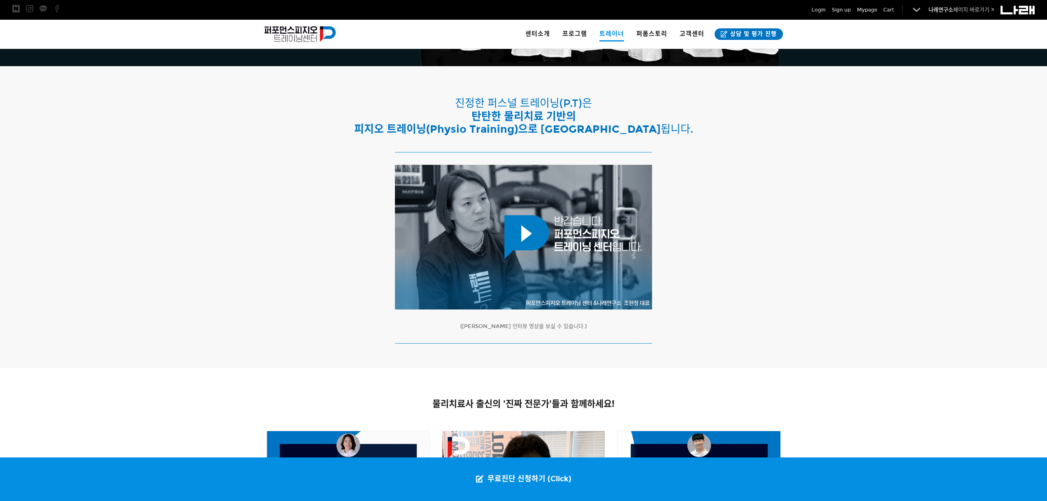
scroll to position [0, 0]
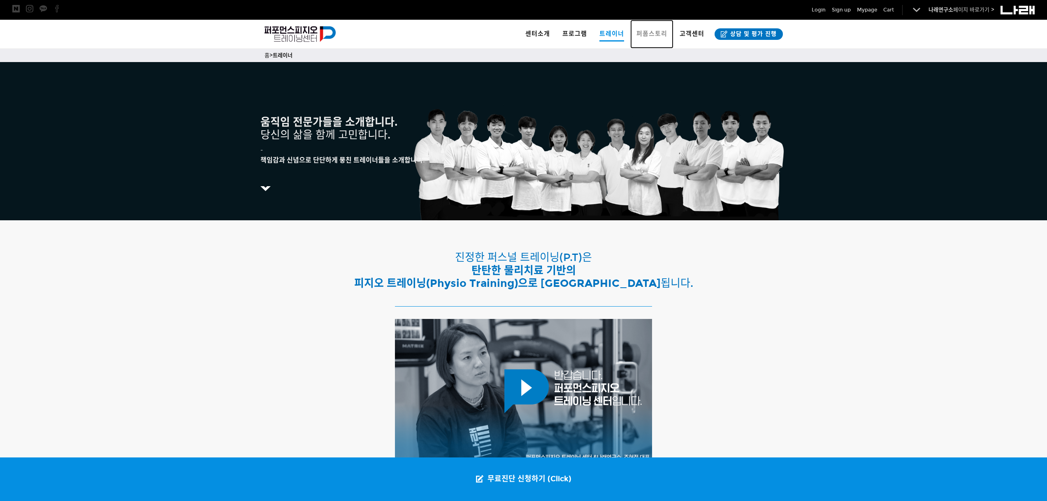
click at [664, 35] on span "퍼폼스토리" at bounding box center [651, 33] width 31 height 7
click at [646, 37] on span "퍼폼스토리" at bounding box center [651, 33] width 31 height 7
click at [656, 34] on span "퍼폼스토리" at bounding box center [651, 33] width 31 height 7
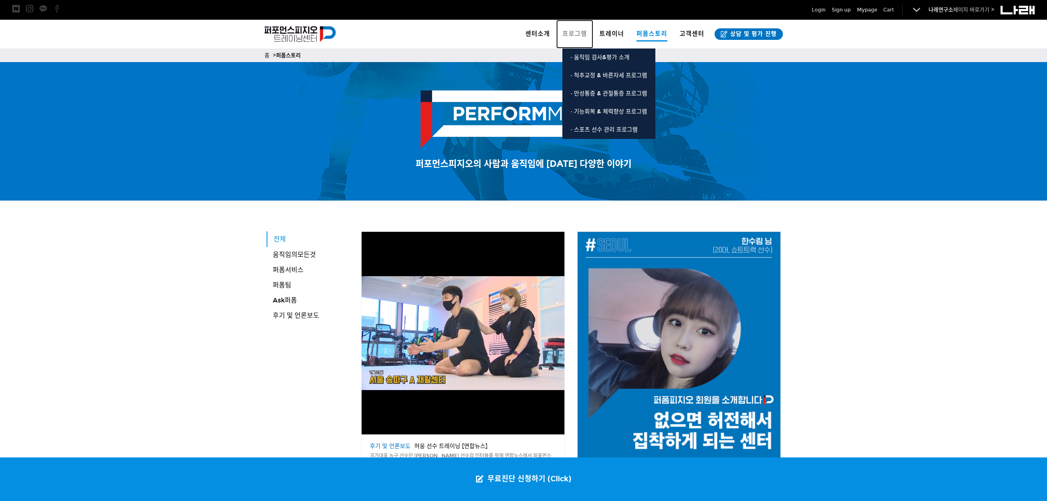
click at [572, 34] on span "프로그램" at bounding box center [574, 33] width 25 height 7
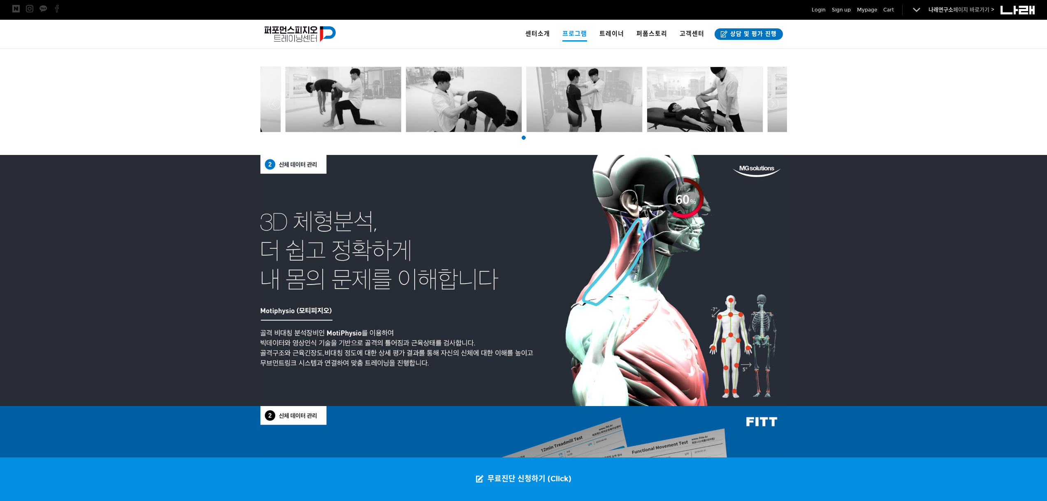
scroll to position [554, 0]
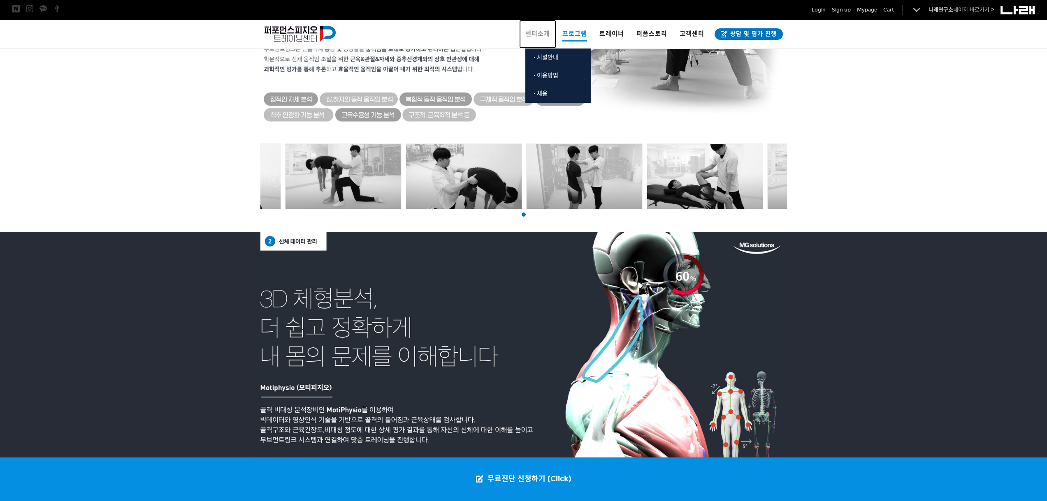
click at [541, 35] on span "센터소개" at bounding box center [537, 33] width 25 height 7
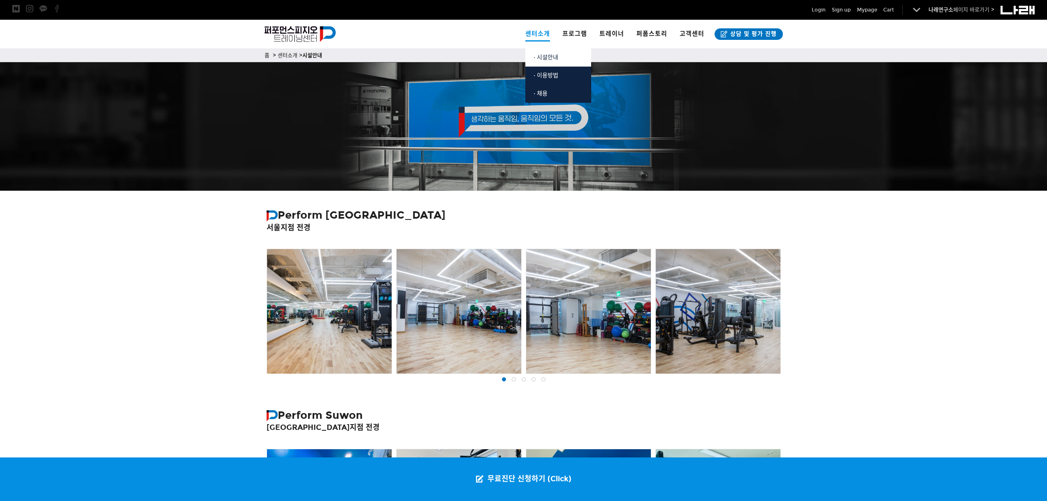
click at [545, 60] on span "· 시설안내" at bounding box center [545, 57] width 25 height 7
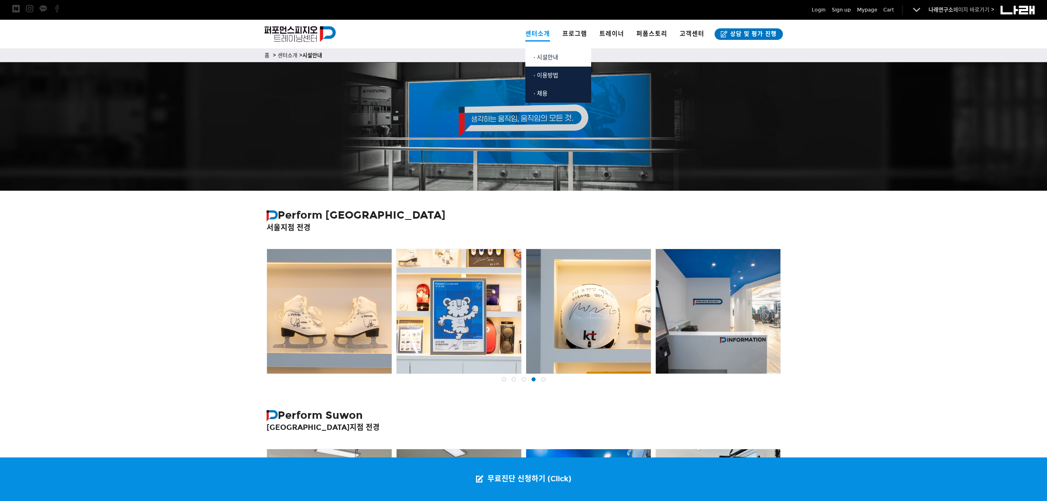
click at [556, 60] on span "· 시설안내" at bounding box center [545, 57] width 25 height 7
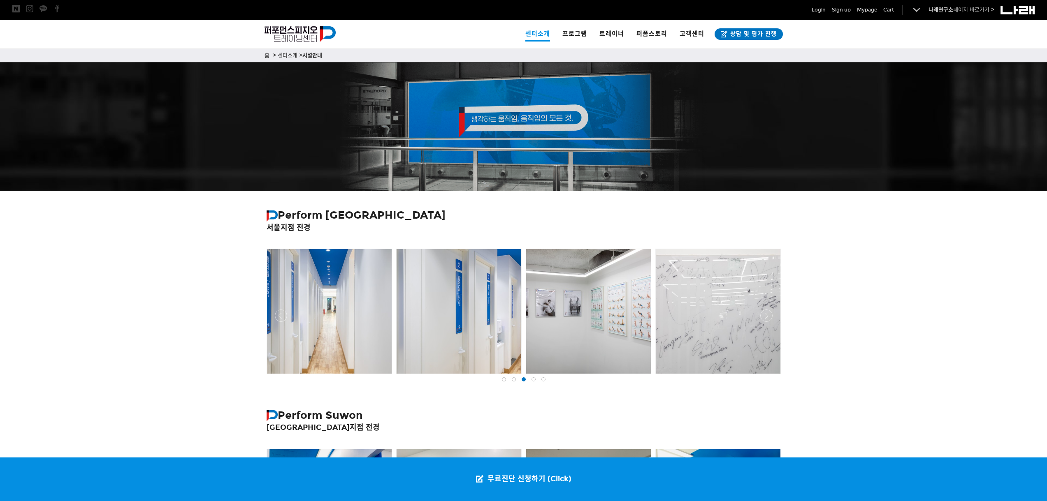
click at [535, 382] on div at bounding box center [533, 379] width 10 height 8
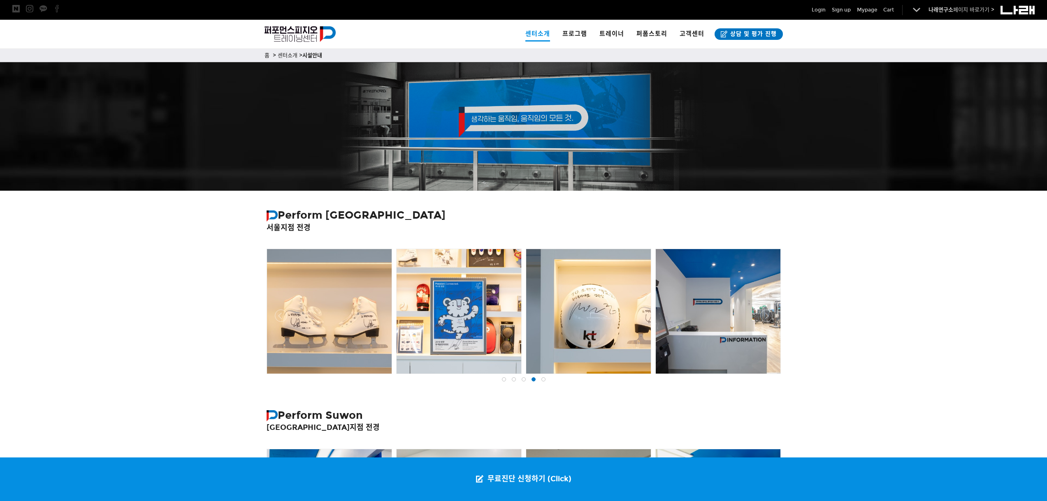
click at [546, 381] on div at bounding box center [543, 379] width 10 height 8
